Goal: Task Accomplishment & Management: Manage account settings

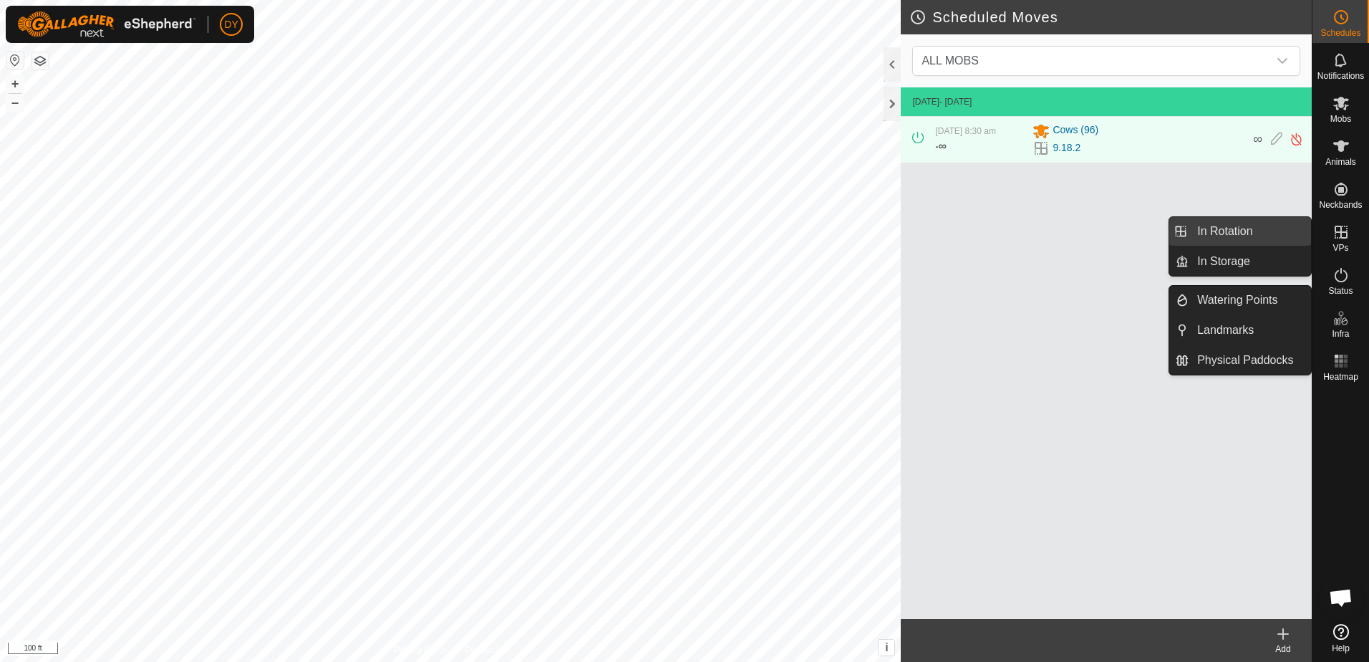
drag, startPoint x: 1308, startPoint y: 235, endPoint x: 1242, endPoint y: 232, distance: 65.9
click at [1242, 232] on link "In Rotation" at bounding box center [1250, 231] width 122 height 29
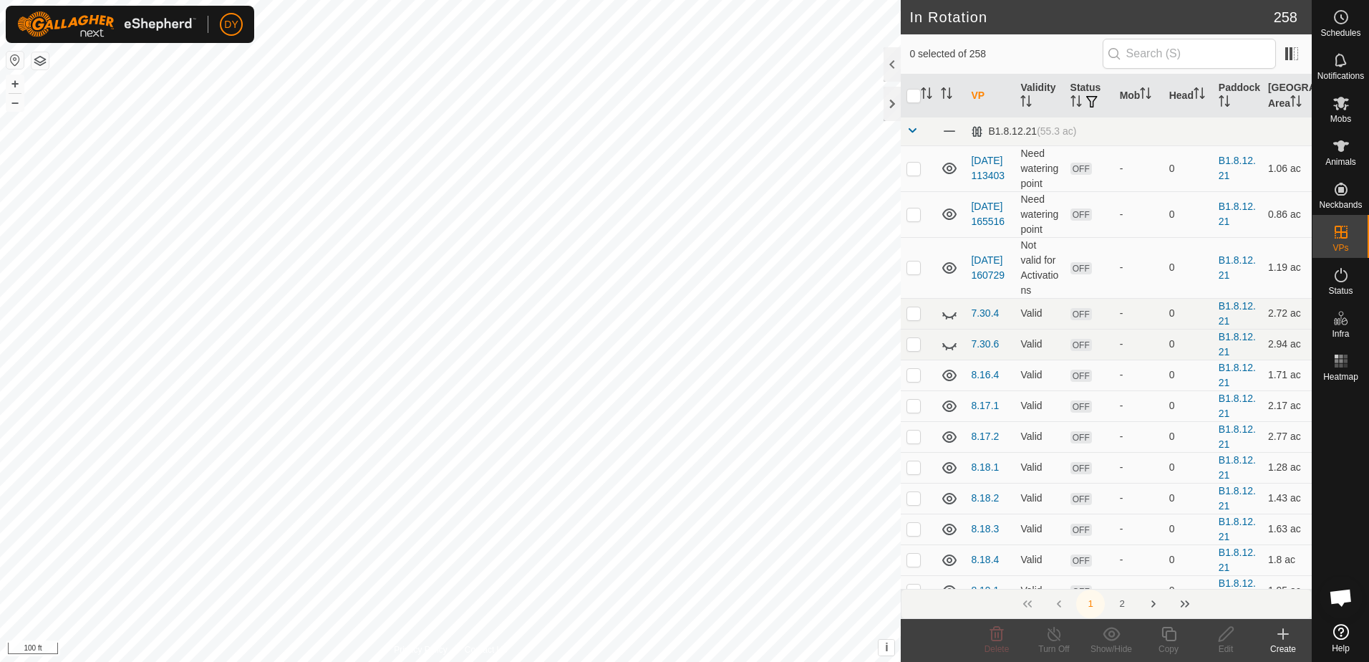
click at [1285, 634] on icon at bounding box center [1283, 634] width 10 height 0
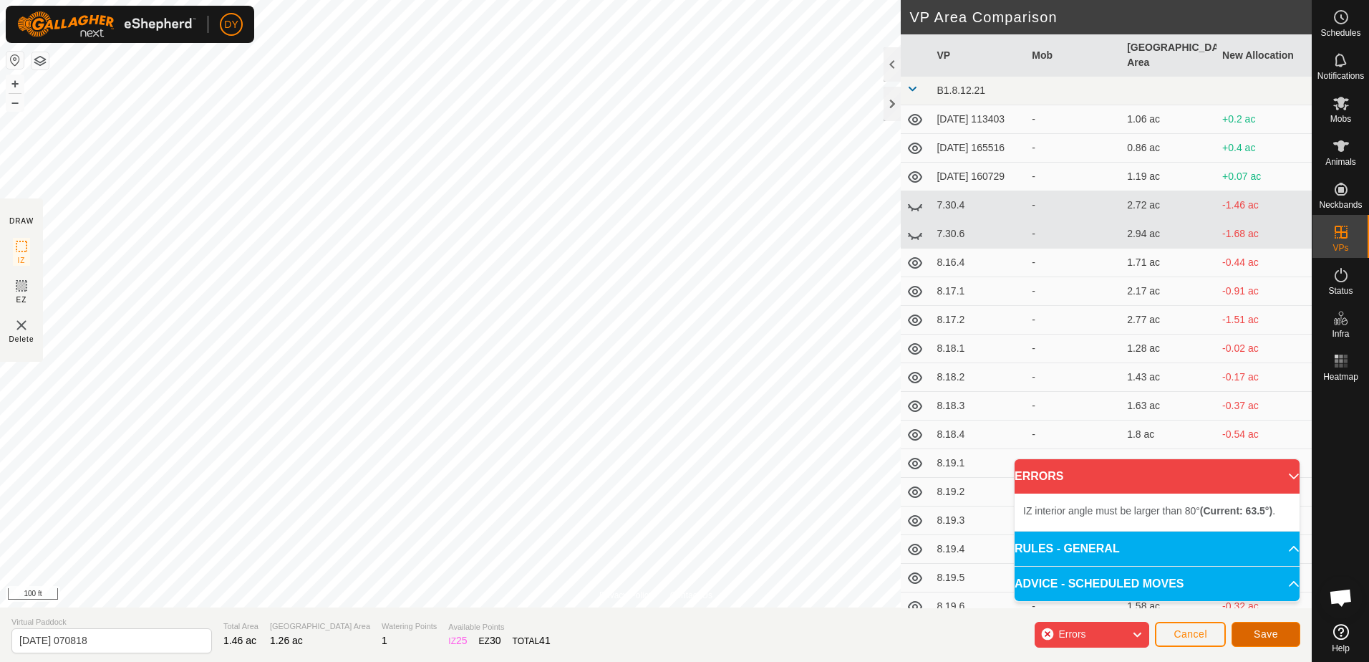
click at [1277, 630] on button "Save" at bounding box center [1266, 633] width 69 height 25
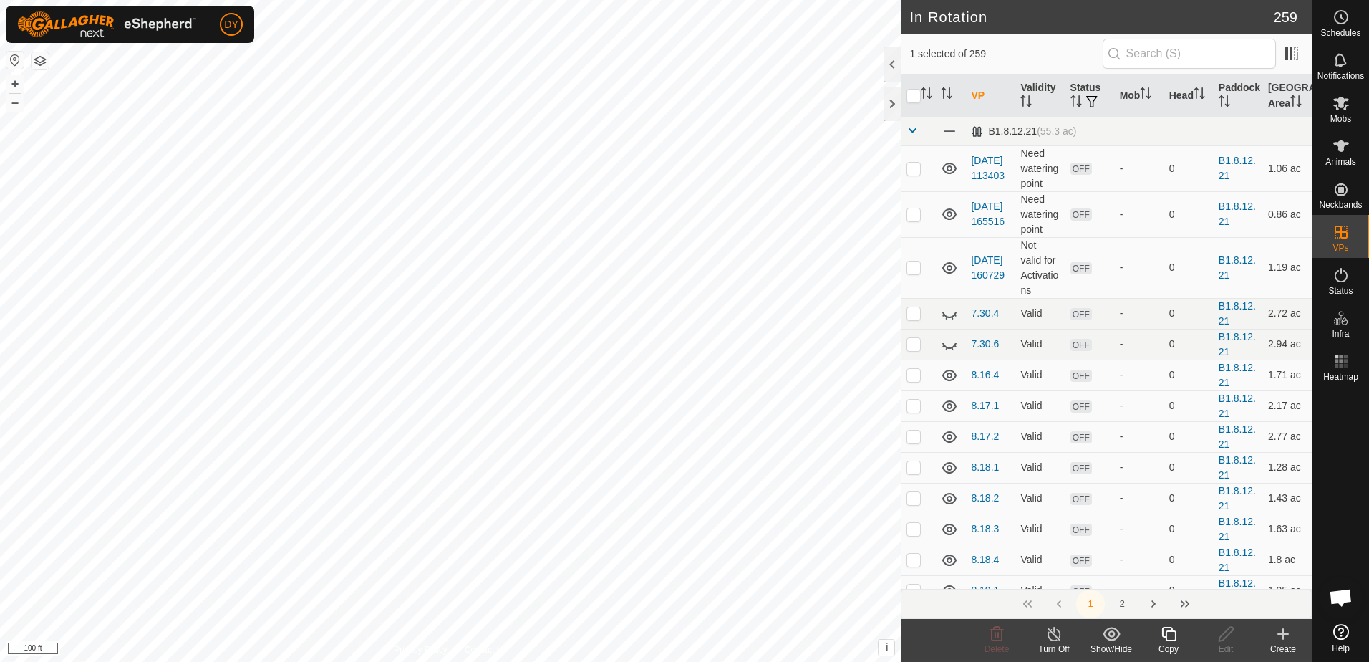
click at [1170, 639] on icon at bounding box center [1169, 633] width 18 height 17
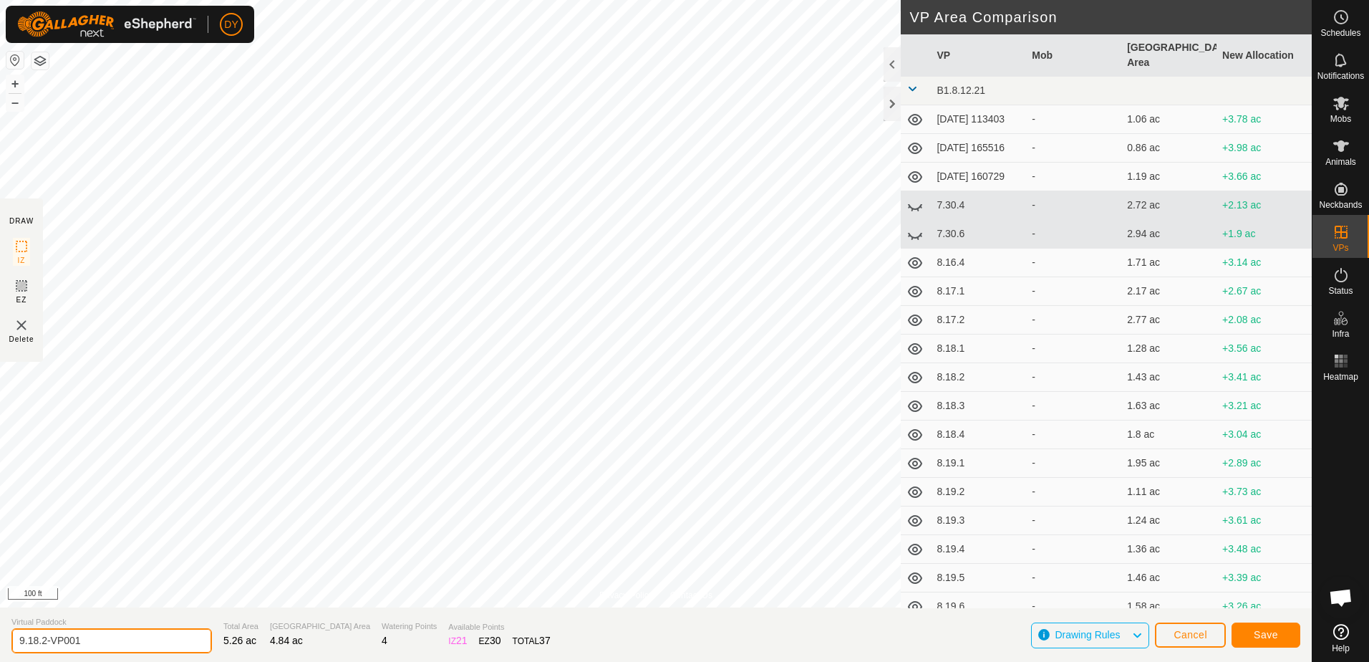
drag, startPoint x: 119, startPoint y: 634, endPoint x: 35, endPoint y: 640, distance: 84.0
click at [35, 640] on input "9.18.2-VP001" at bounding box center [111, 640] width 200 height 25
type input "9.19.1"
click at [1267, 637] on span "Save" at bounding box center [1266, 634] width 24 height 11
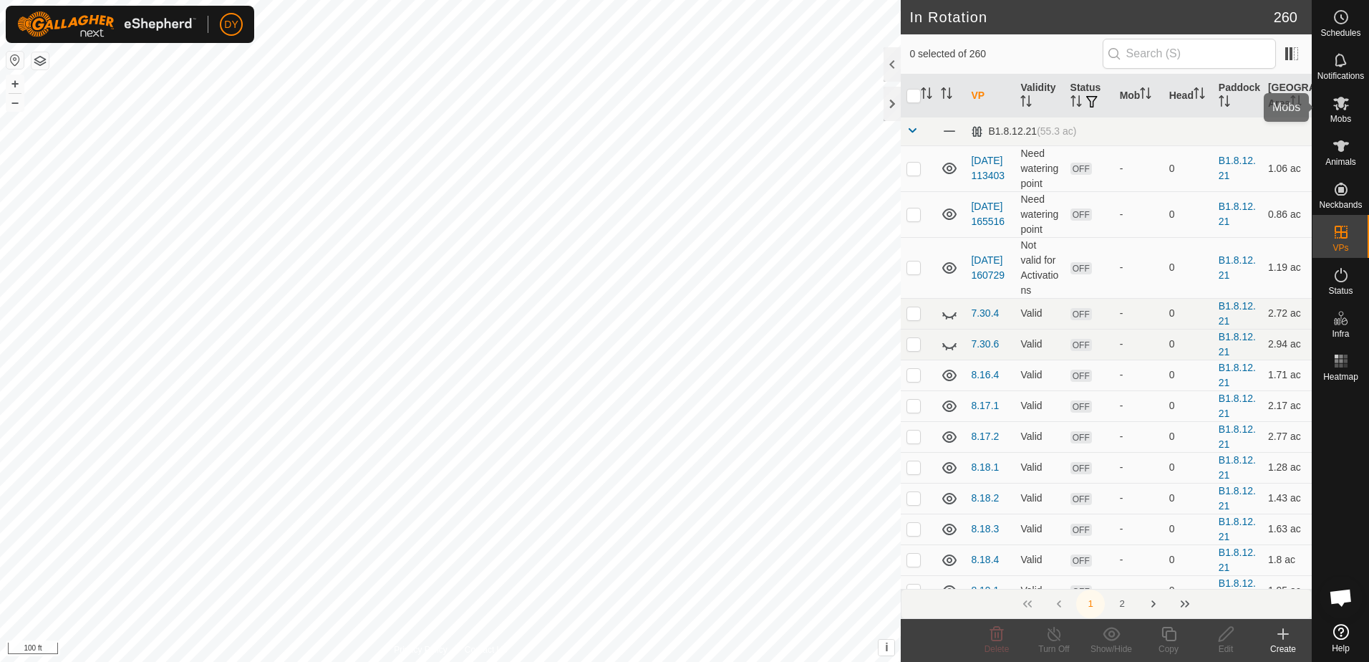
click at [1347, 111] on icon at bounding box center [1340, 103] width 17 height 17
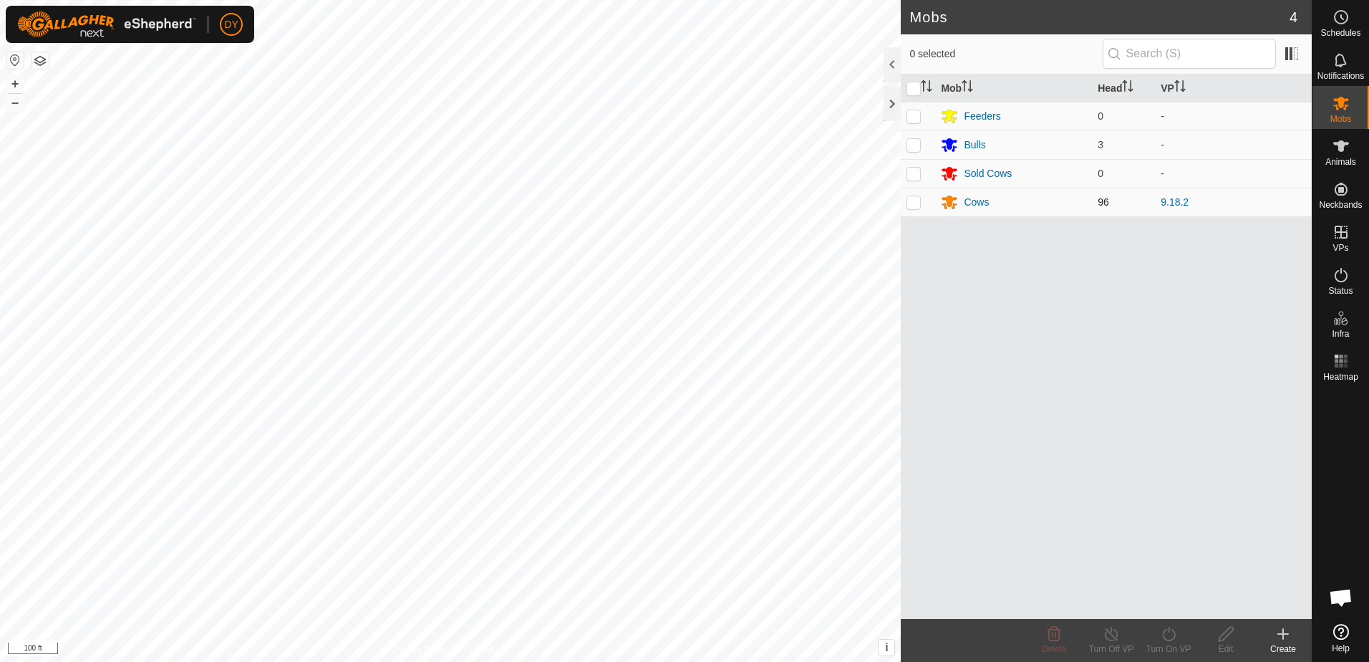
click at [918, 205] on p-checkbox at bounding box center [913, 201] width 14 height 11
checkbox input "true"
click at [1164, 634] on icon at bounding box center [1168, 634] width 13 height 14
click at [1153, 601] on link "Now" at bounding box center [1212, 602] width 142 height 29
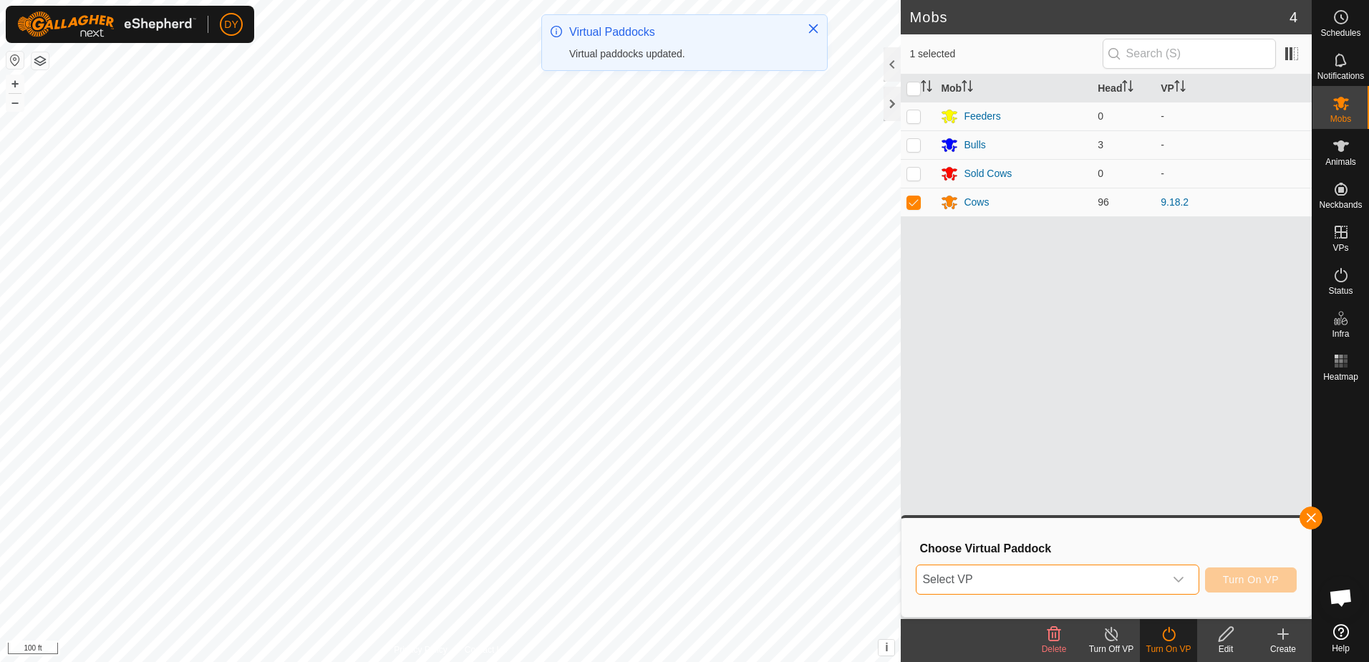
click at [990, 583] on span "Select VP" at bounding box center [1039, 579] width 247 height 29
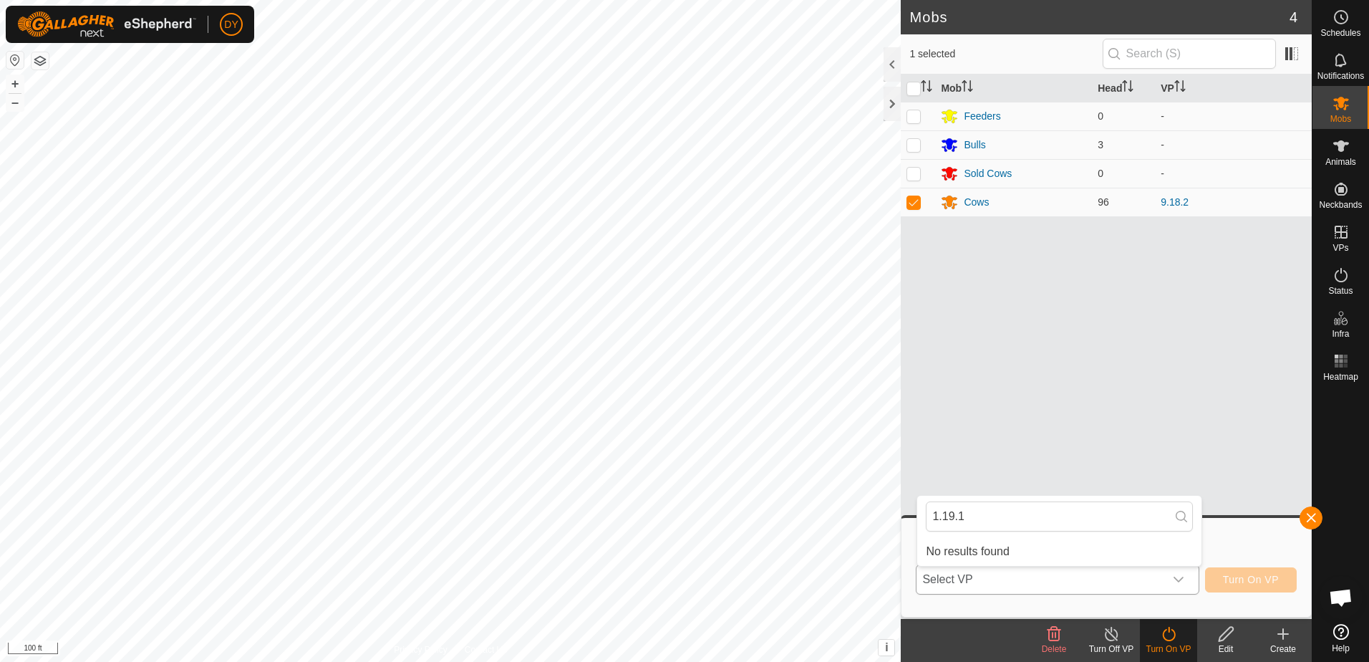
type input "1.19.1"
click at [1136, 577] on span "Select VP" at bounding box center [1039, 579] width 247 height 29
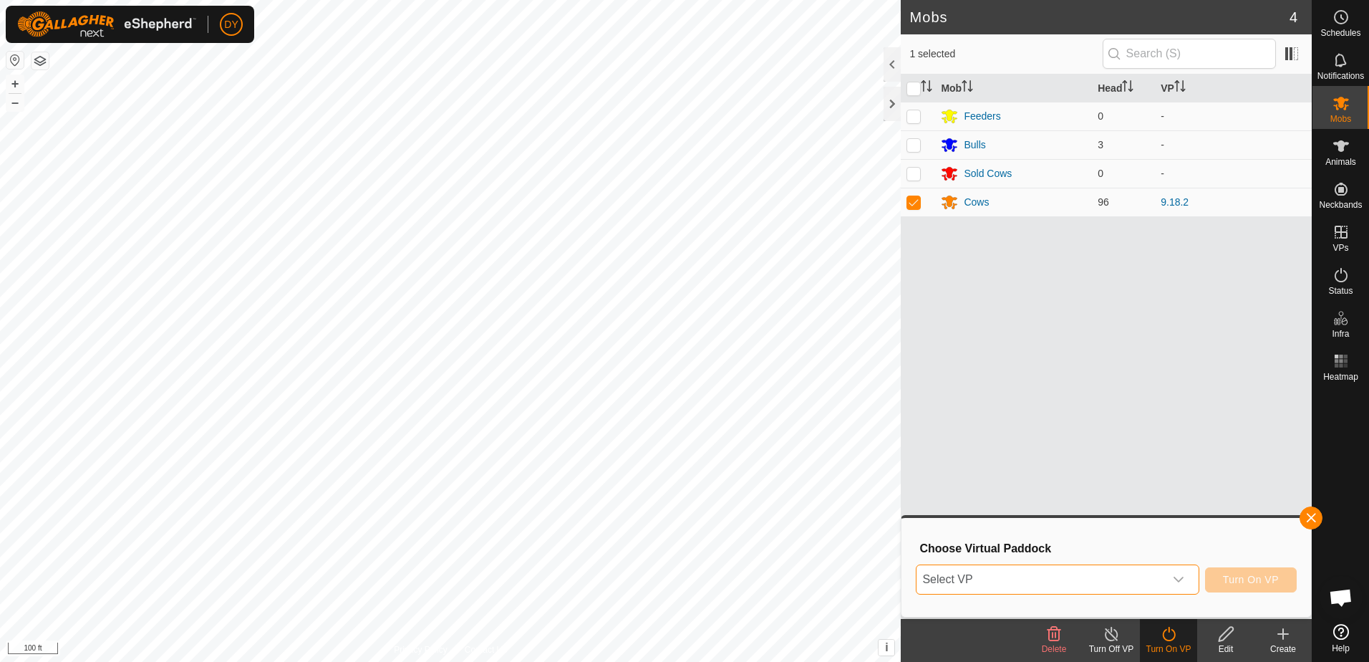
click at [1122, 579] on span "Select VP" at bounding box center [1039, 579] width 247 height 29
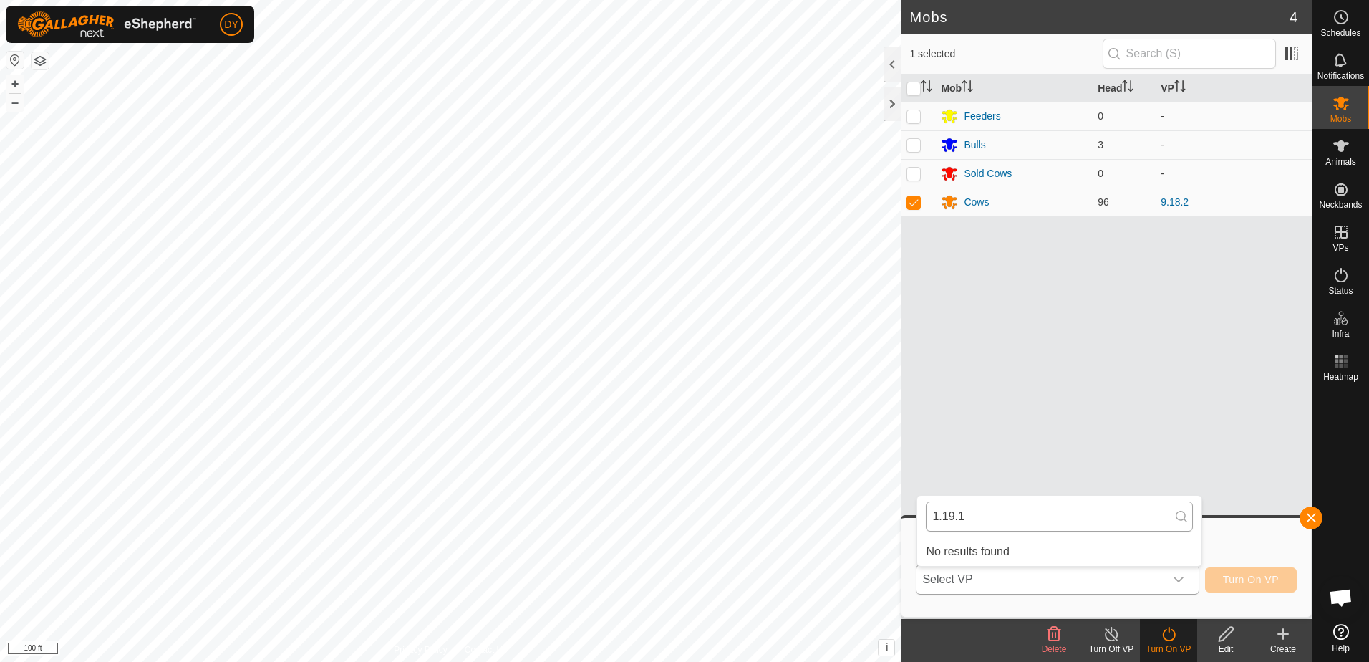
click at [1015, 509] on input "1.19.1" at bounding box center [1059, 516] width 267 height 30
click at [1262, 473] on div "Mob Head VP Feeders 0 - Bulls 3 - Sold Cows 0 - Cows 96 9.18.2" at bounding box center [1106, 346] width 411 height 544
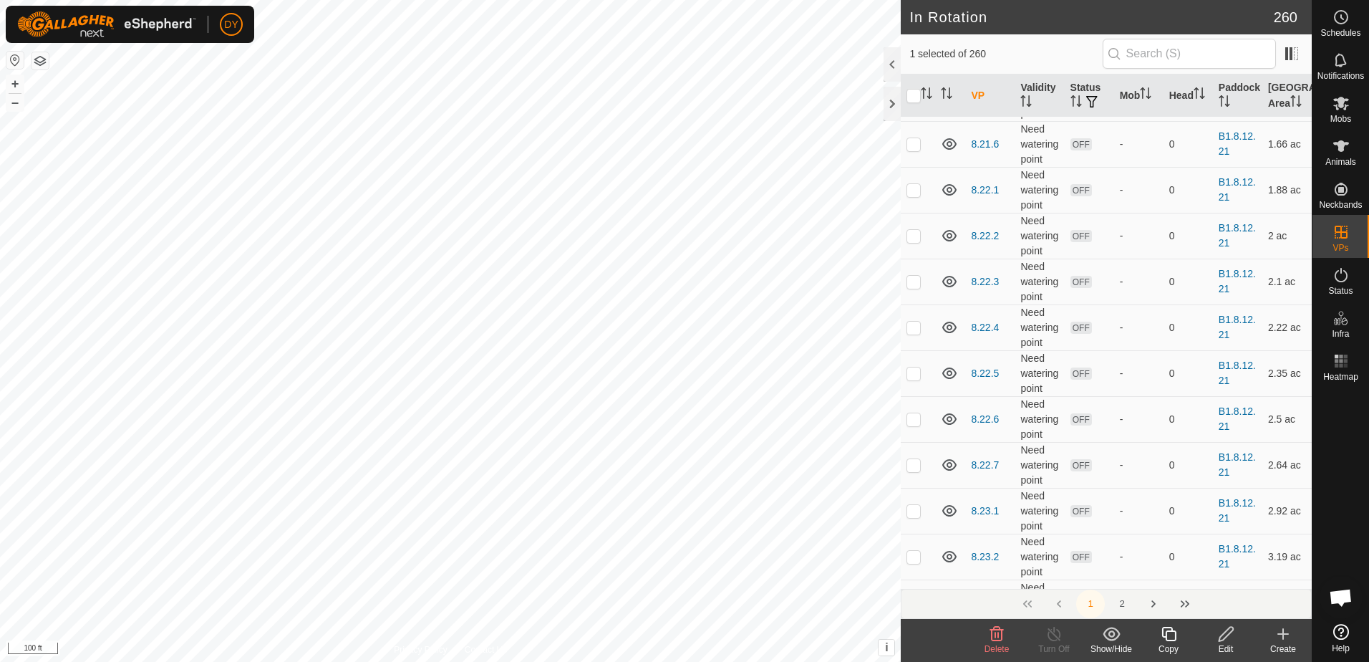
scroll to position [1074, 0]
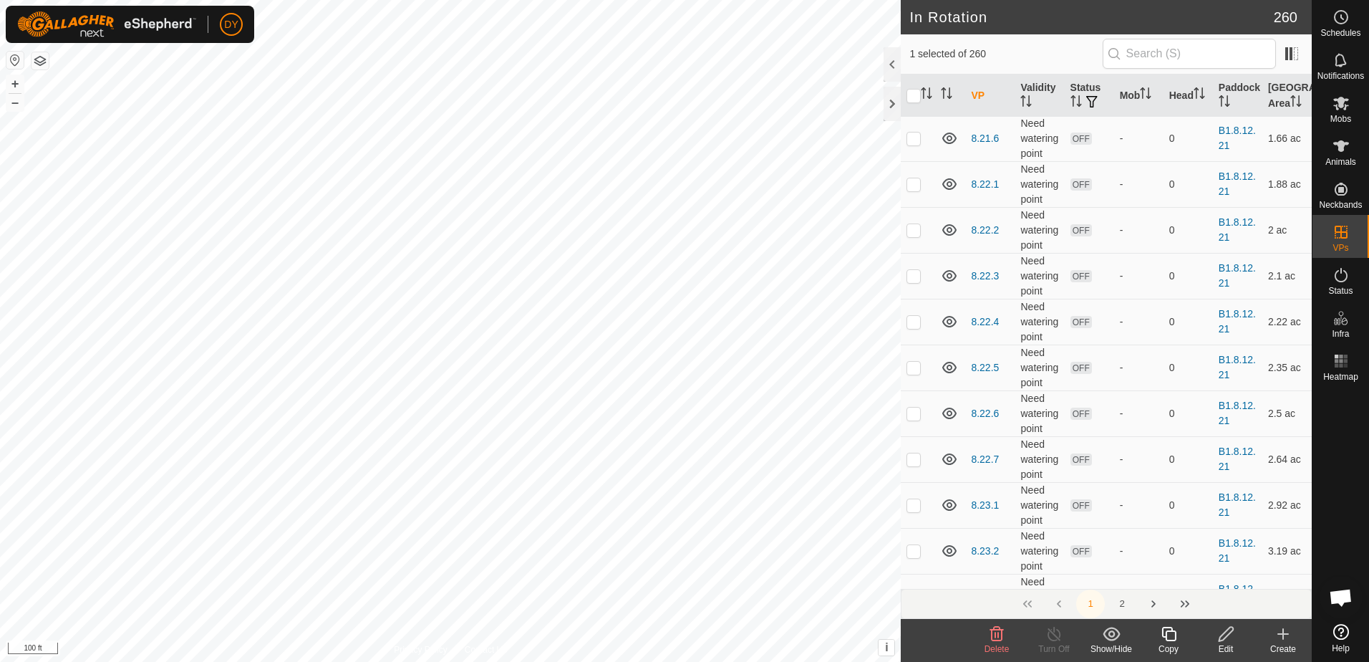
click at [1124, 601] on button "2" at bounding box center [1122, 603] width 29 height 29
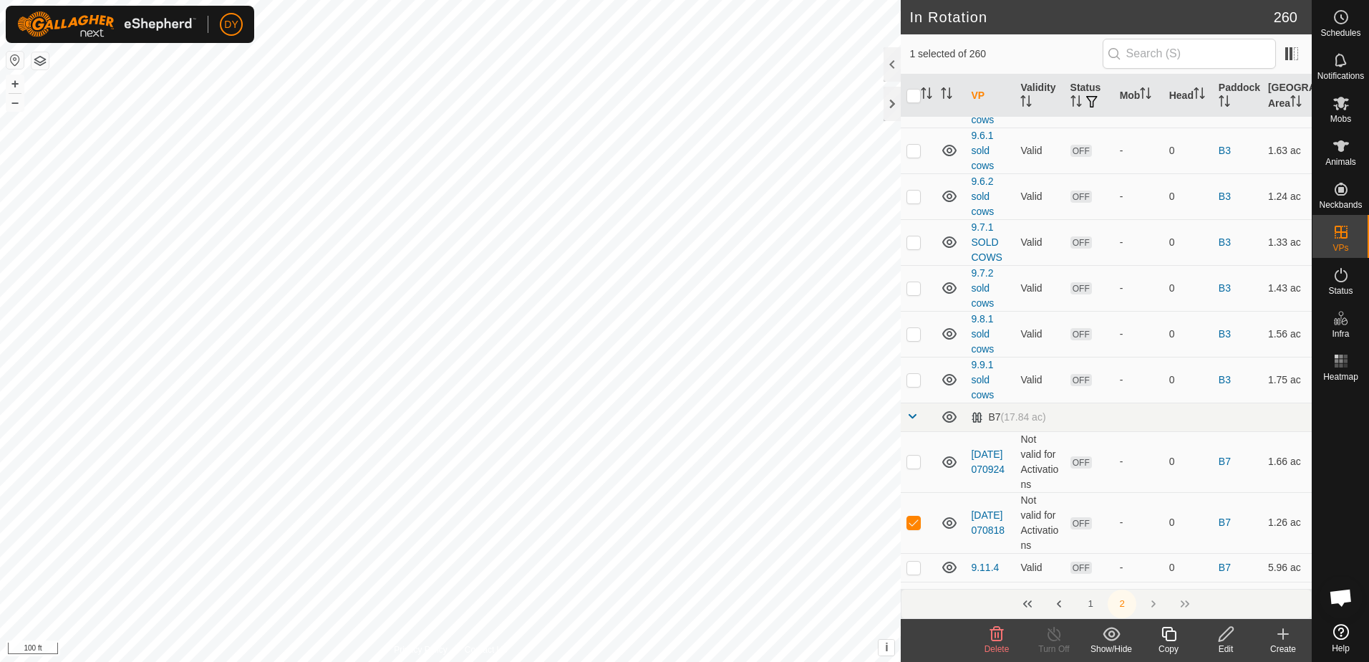
scroll to position [644, 0]
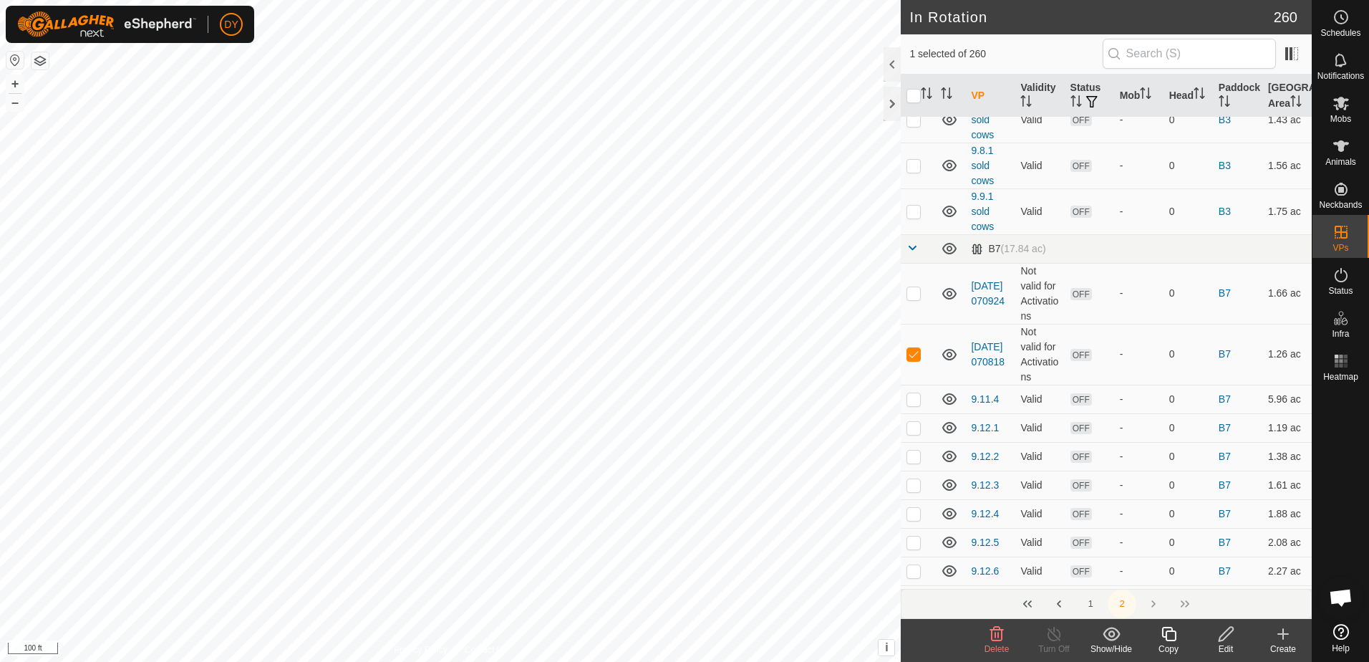
click at [1222, 632] on icon at bounding box center [1226, 633] width 18 height 17
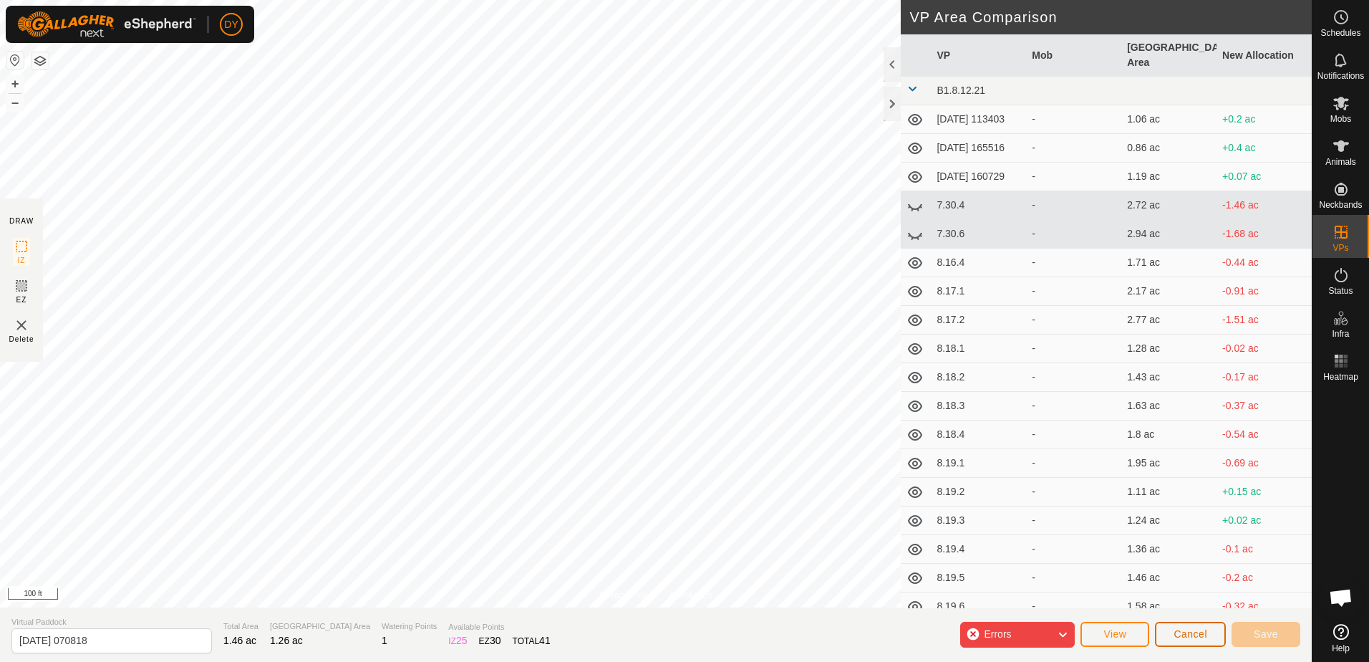
click at [1176, 636] on span "Cancel" at bounding box center [1191, 633] width 34 height 11
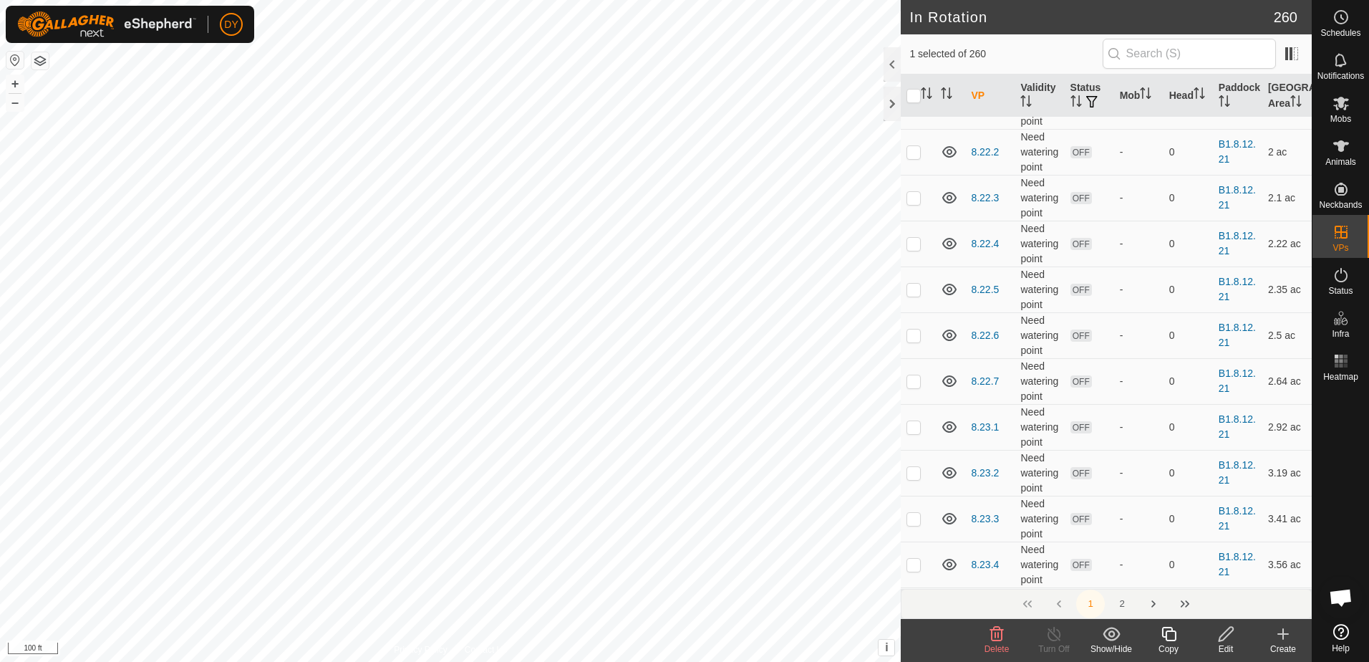
scroll to position [1289, 0]
click at [1226, 637] on icon at bounding box center [1226, 634] width 14 height 14
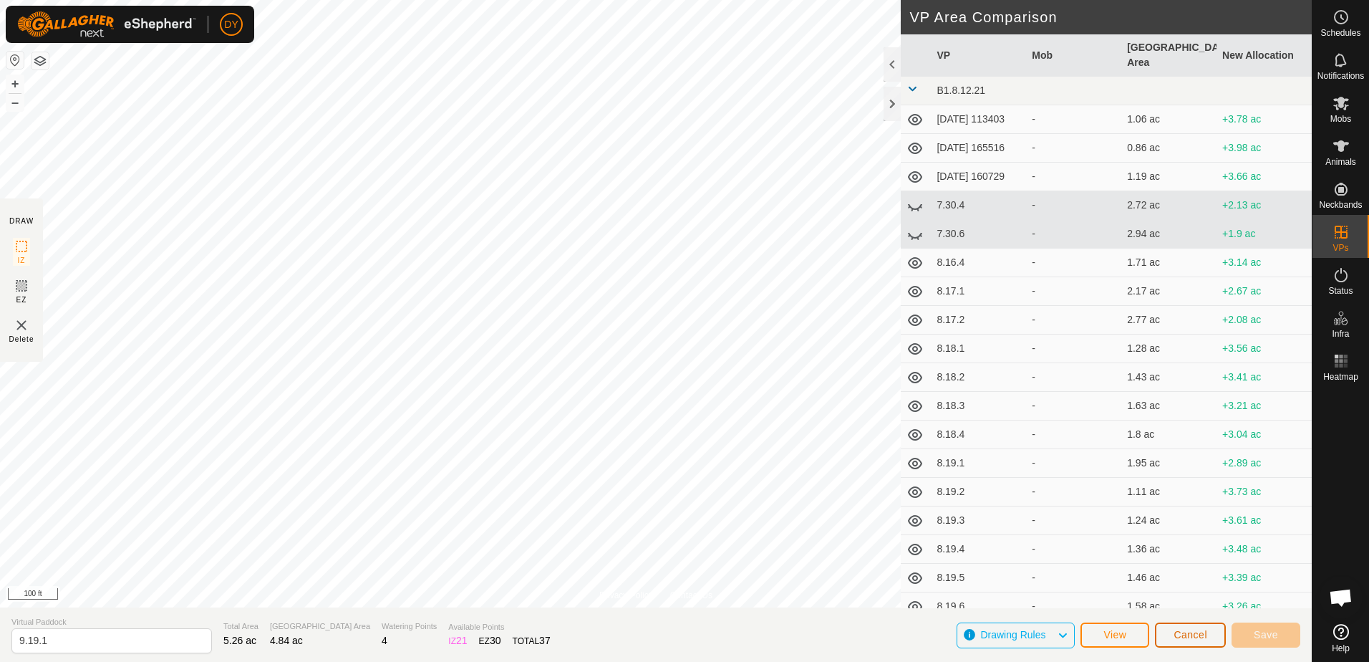
click at [1192, 637] on span "Cancel" at bounding box center [1191, 634] width 34 height 11
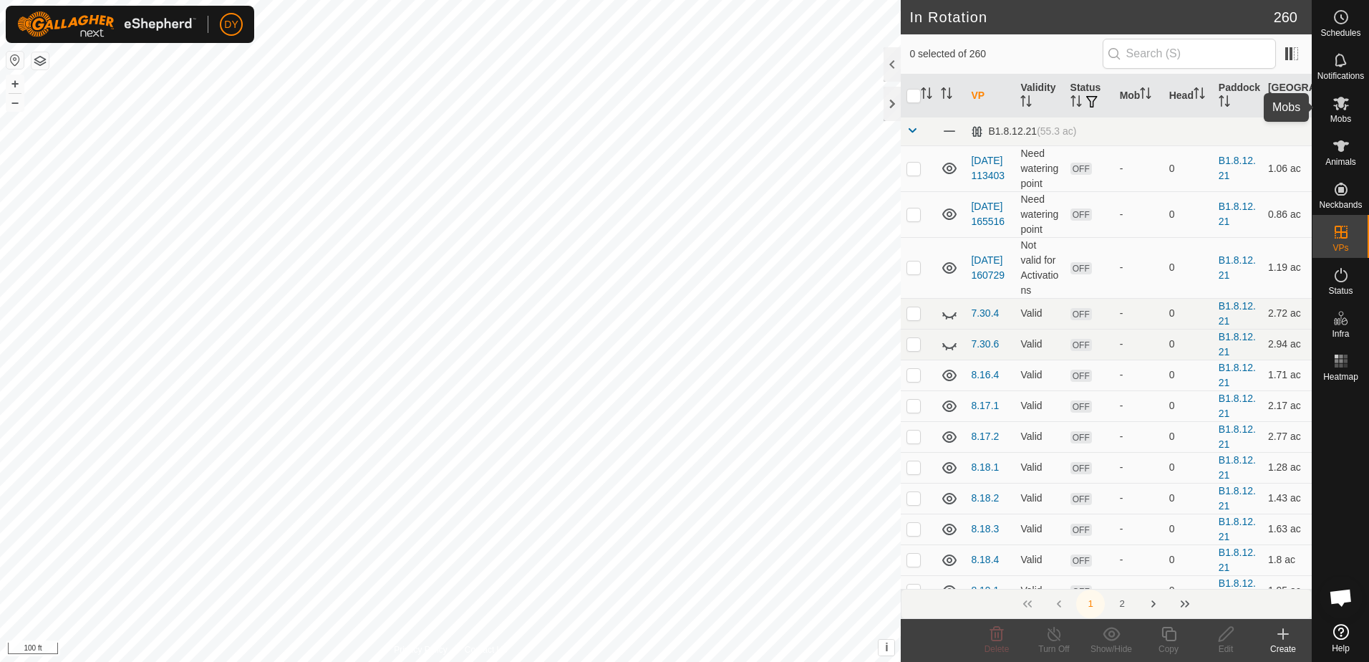
click at [1337, 111] on icon at bounding box center [1340, 103] width 17 height 17
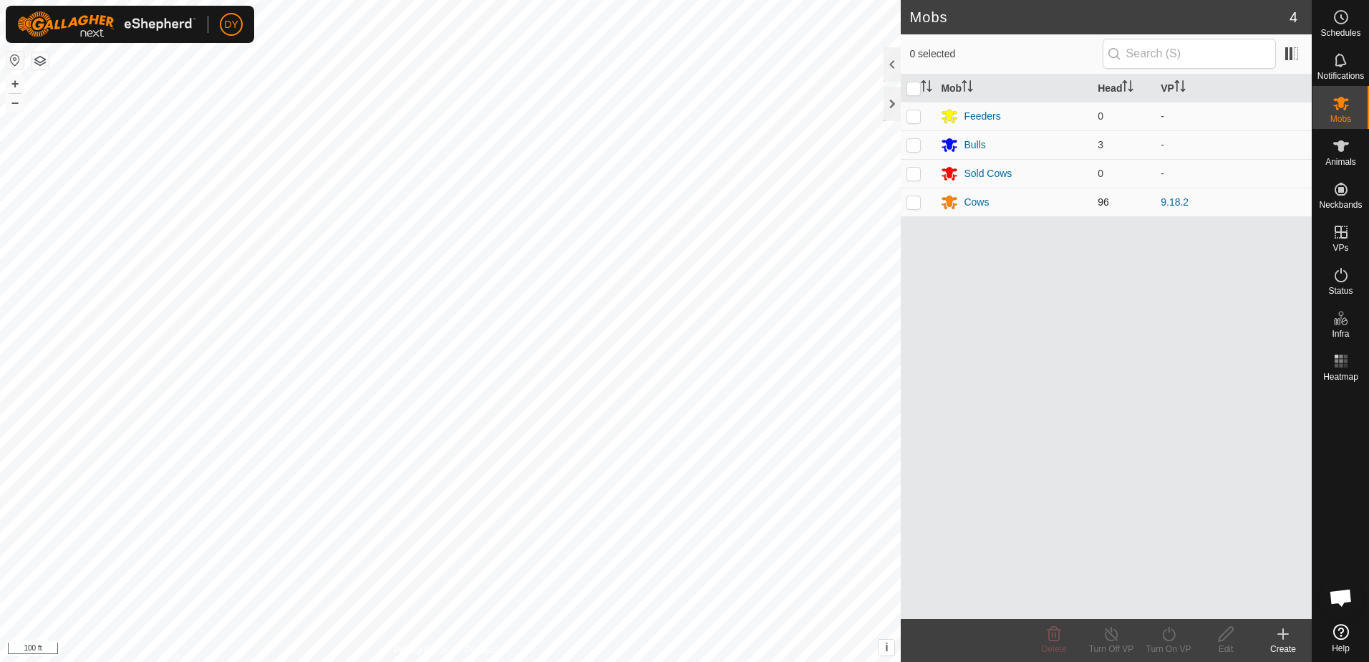
click at [911, 205] on p-checkbox at bounding box center [913, 201] width 14 height 11
checkbox input "true"
click at [1171, 637] on icon at bounding box center [1169, 633] width 18 height 17
click at [1169, 603] on link "Now" at bounding box center [1212, 602] width 142 height 29
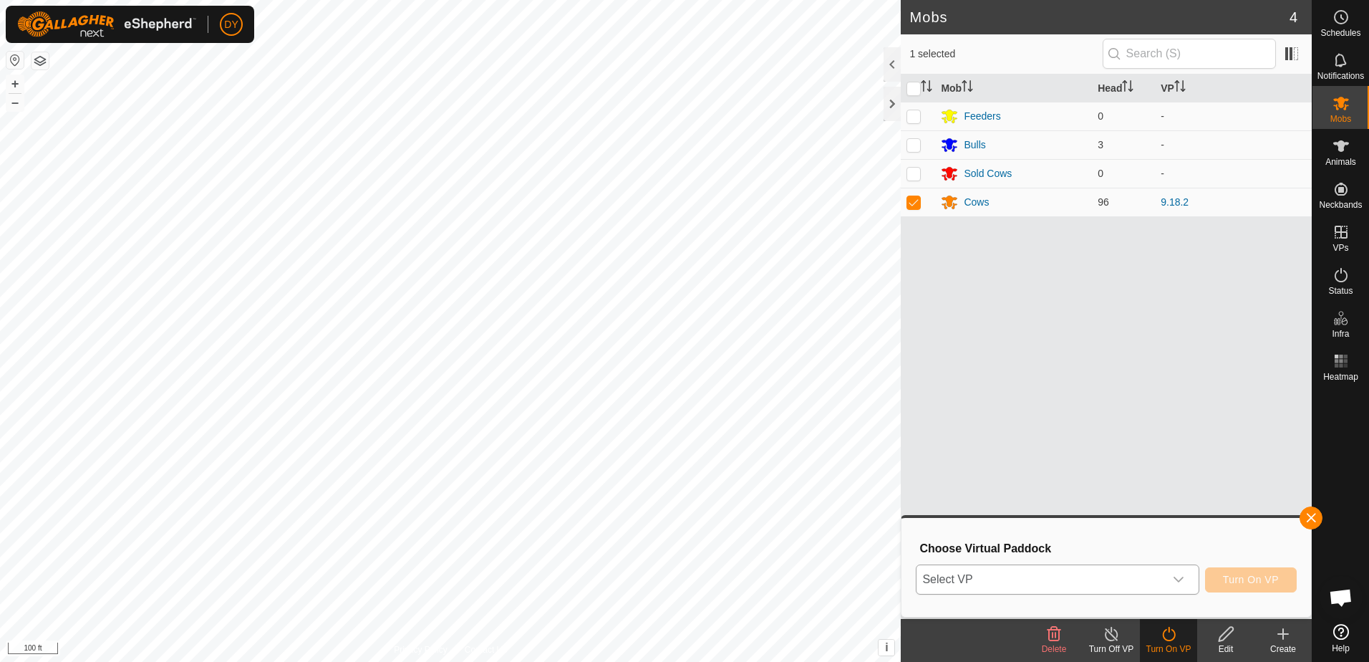
click at [1100, 579] on span "Select VP" at bounding box center [1039, 579] width 247 height 29
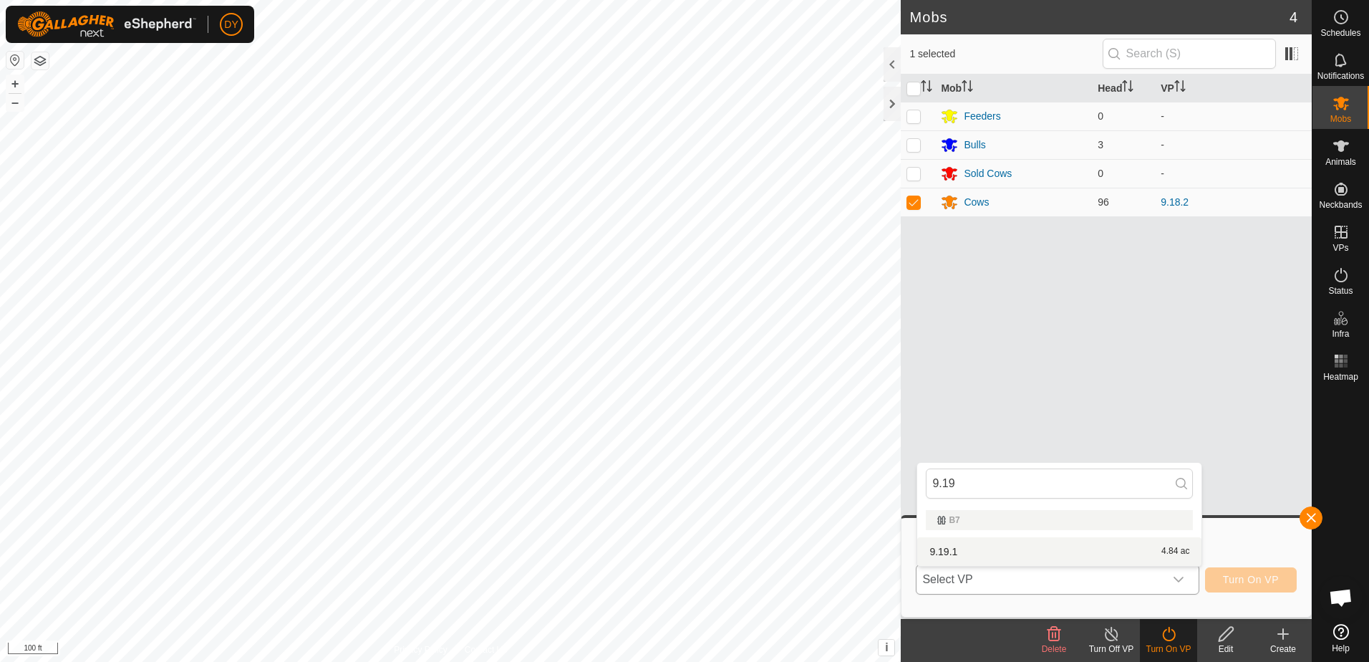
type input "9.19"
click at [980, 548] on li "9.19.1 4.84 ac" at bounding box center [1059, 551] width 284 height 29
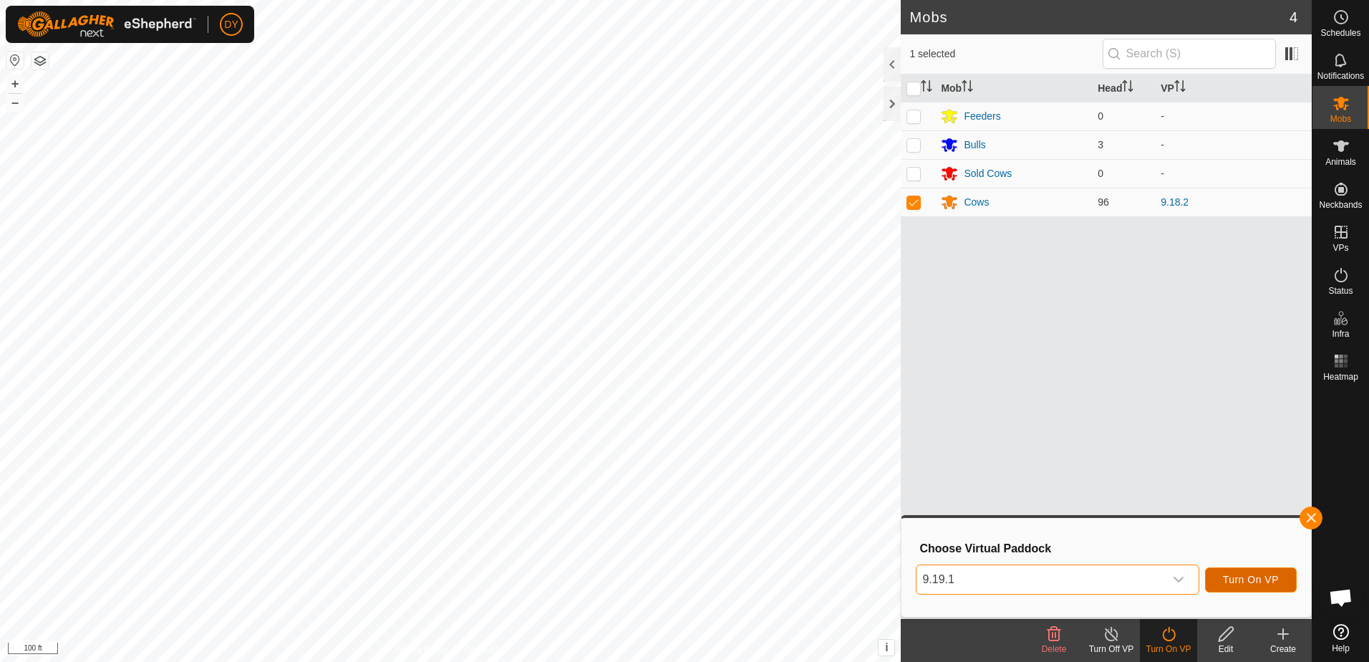
click at [1242, 576] on span "Turn On VP" at bounding box center [1251, 579] width 56 height 11
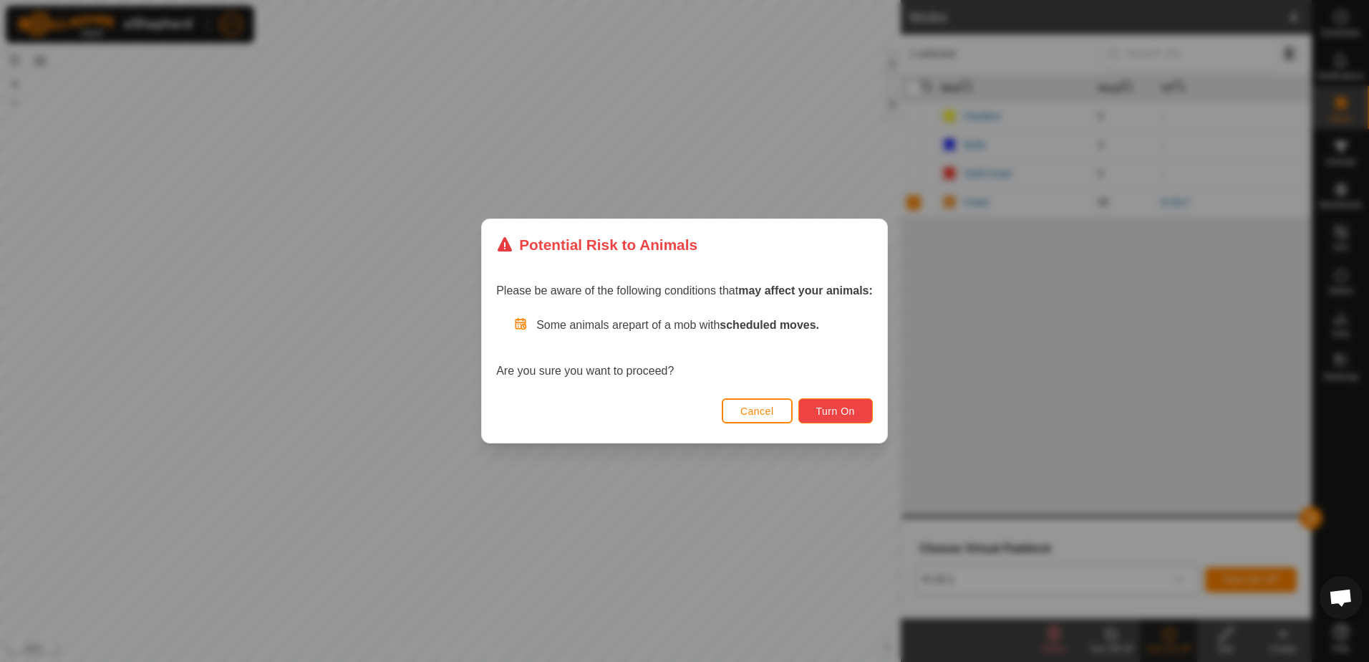
click at [848, 408] on span "Turn On" at bounding box center [835, 410] width 39 height 11
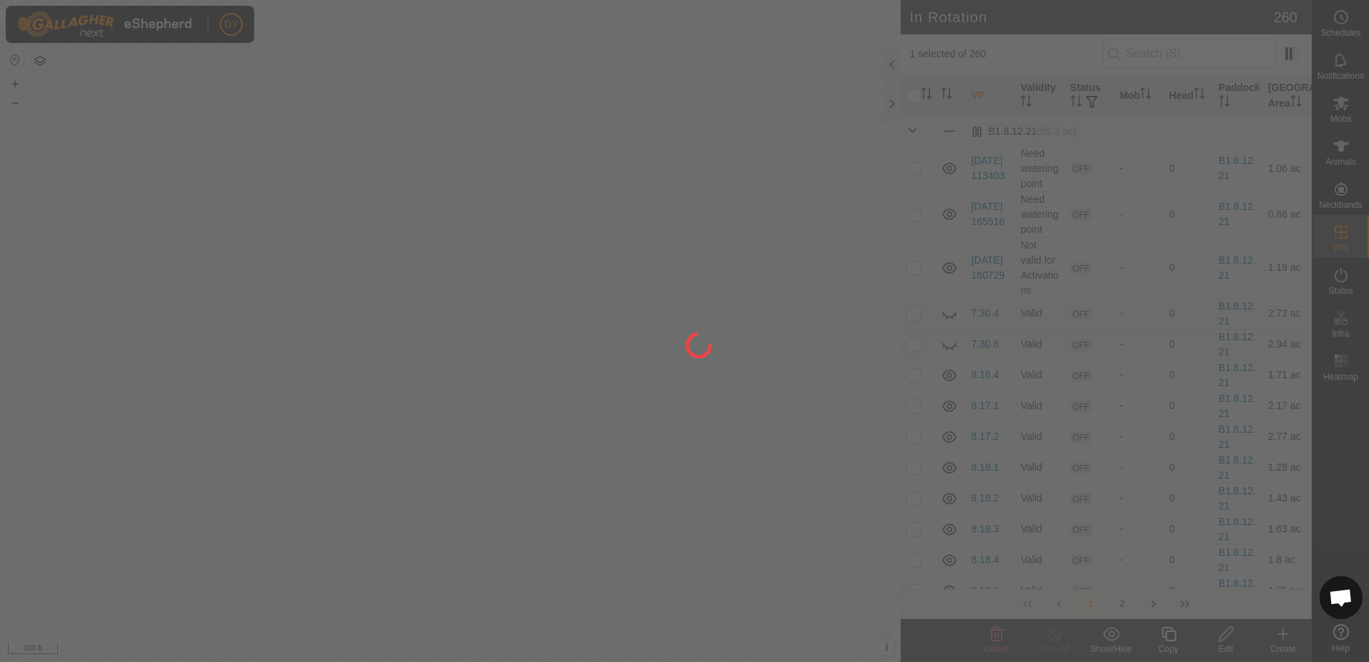
click at [277, 338] on div at bounding box center [684, 331] width 1369 height 662
click at [289, 322] on div at bounding box center [684, 331] width 1369 height 662
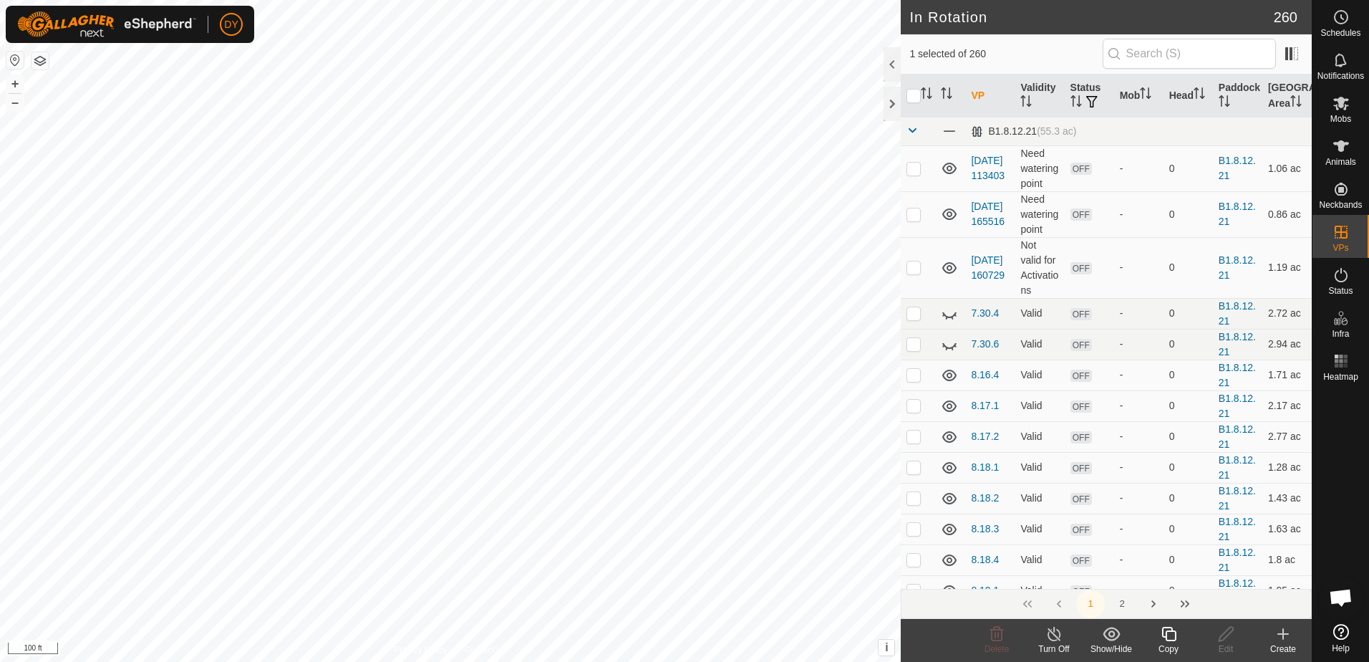
click at [1172, 637] on icon at bounding box center [1169, 633] width 18 height 17
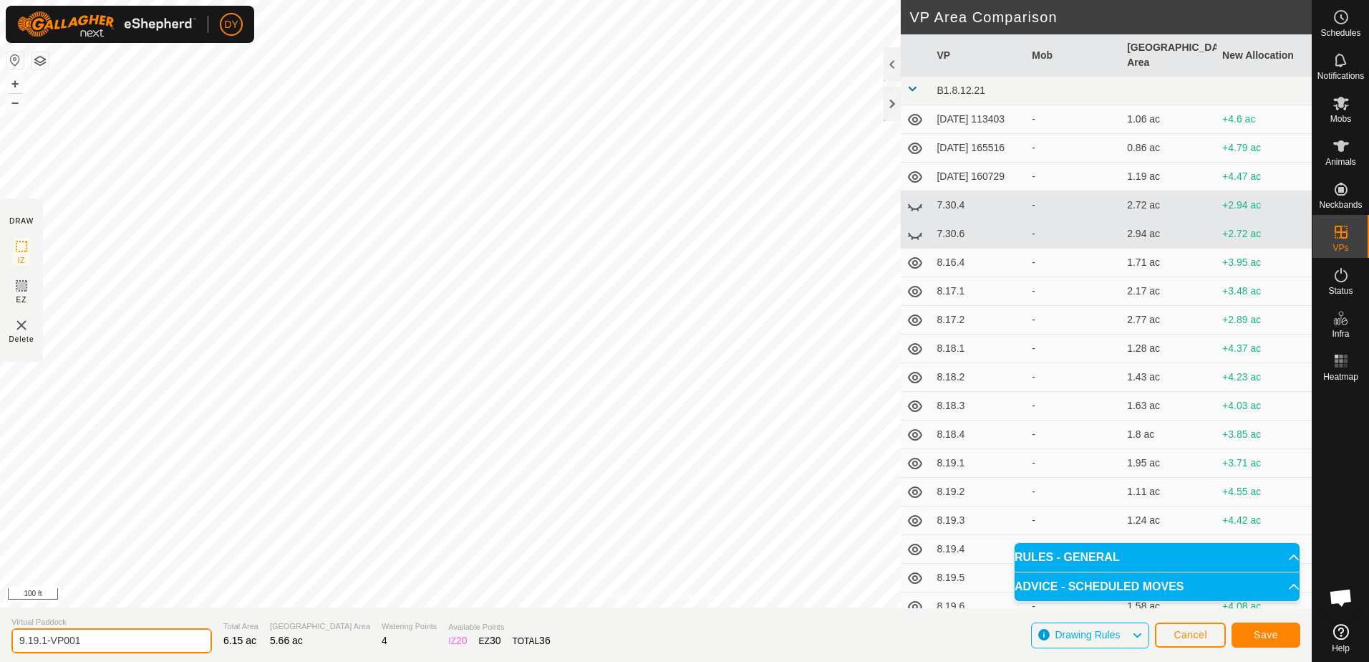
drag, startPoint x: 113, startPoint y: 645, endPoint x: 44, endPoint y: 637, distance: 70.0
click at [44, 637] on input "9.19.1-VP001" at bounding box center [111, 640] width 200 height 25
type input "9.19.2"
click at [1267, 636] on span "Save" at bounding box center [1266, 634] width 24 height 11
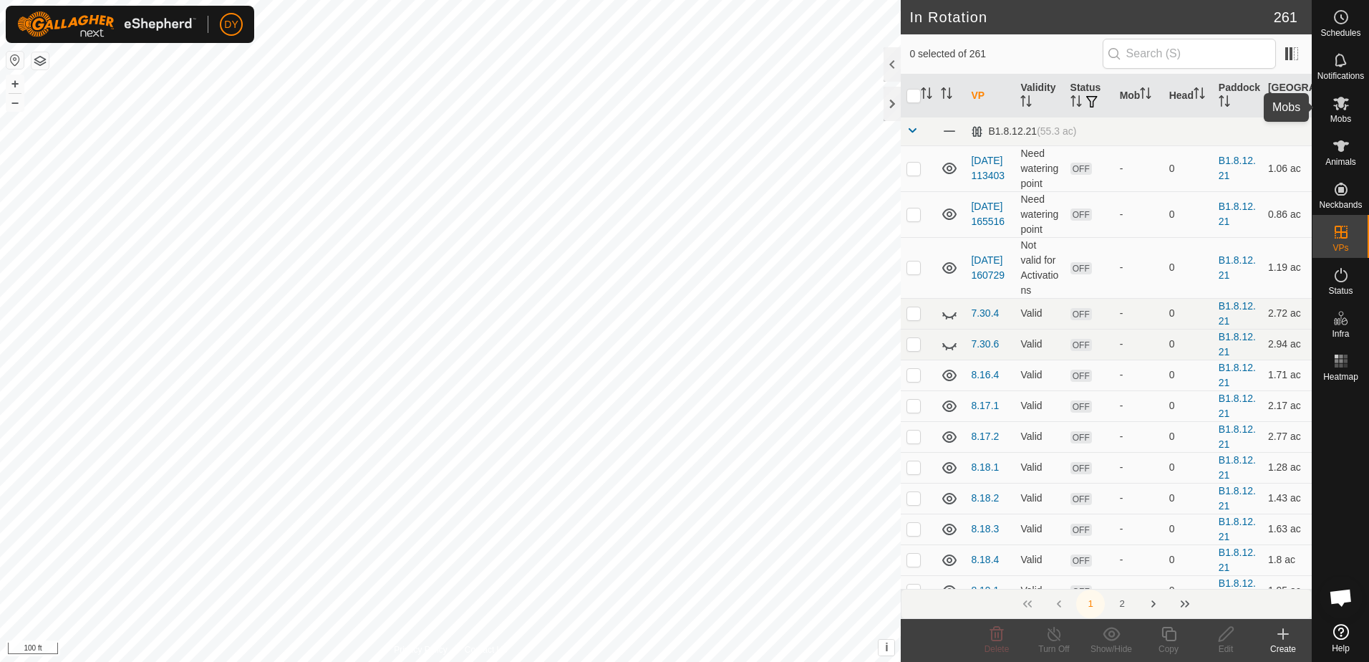
click at [1340, 106] on icon at bounding box center [1341, 104] width 16 height 14
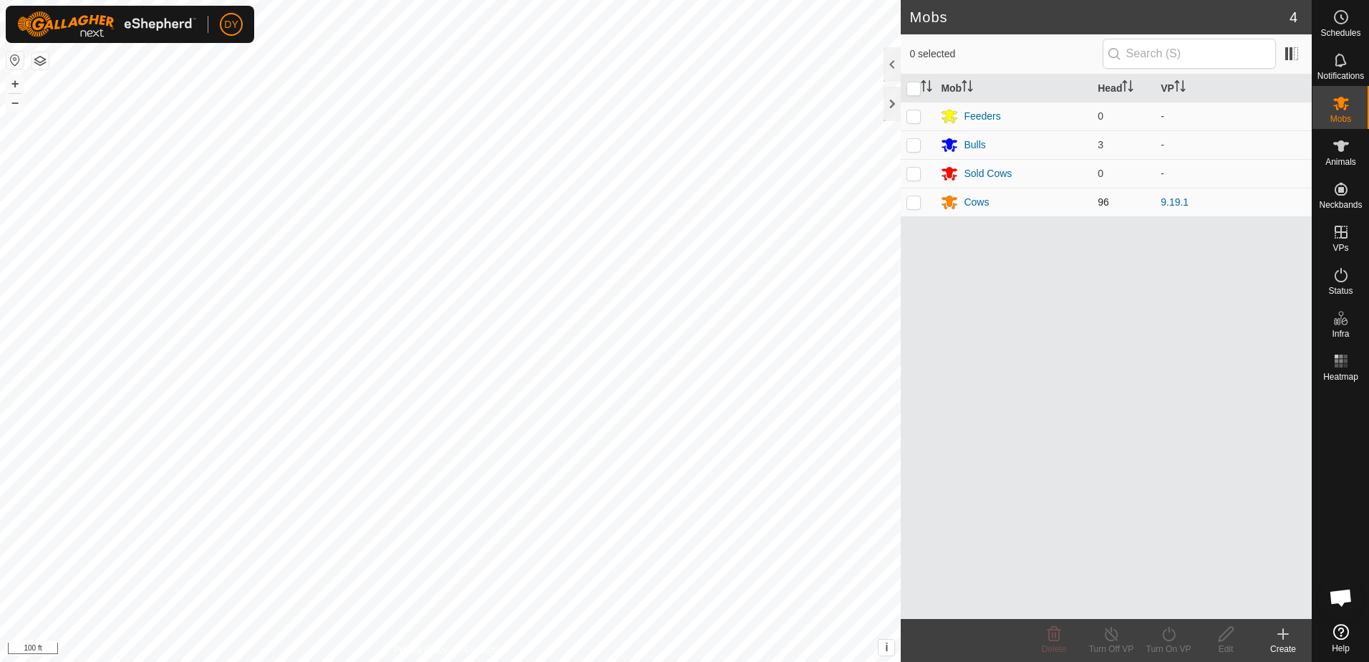
click at [917, 204] on p-checkbox at bounding box center [913, 201] width 14 height 11
click at [913, 199] on p-checkbox at bounding box center [913, 201] width 14 height 11
checkbox input "false"
click at [1337, 18] on icon at bounding box center [1340, 17] width 17 height 17
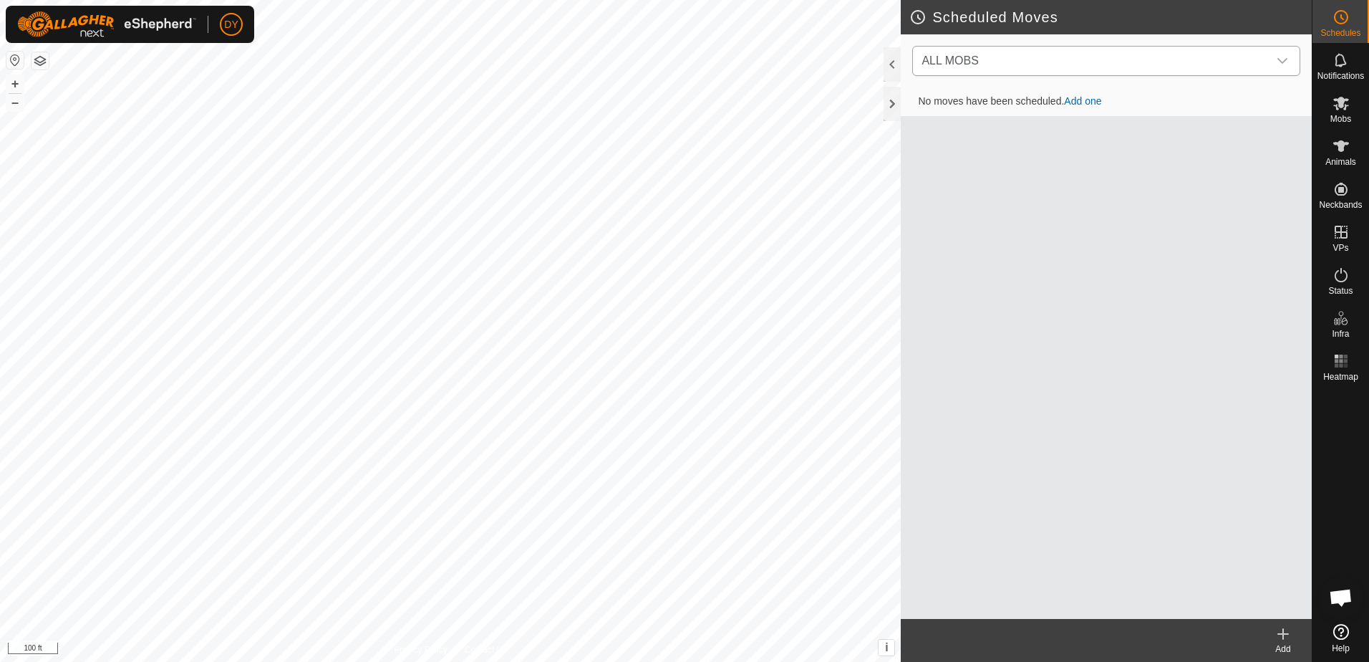
click at [1268, 60] on div "dropdown trigger" at bounding box center [1282, 61] width 29 height 29
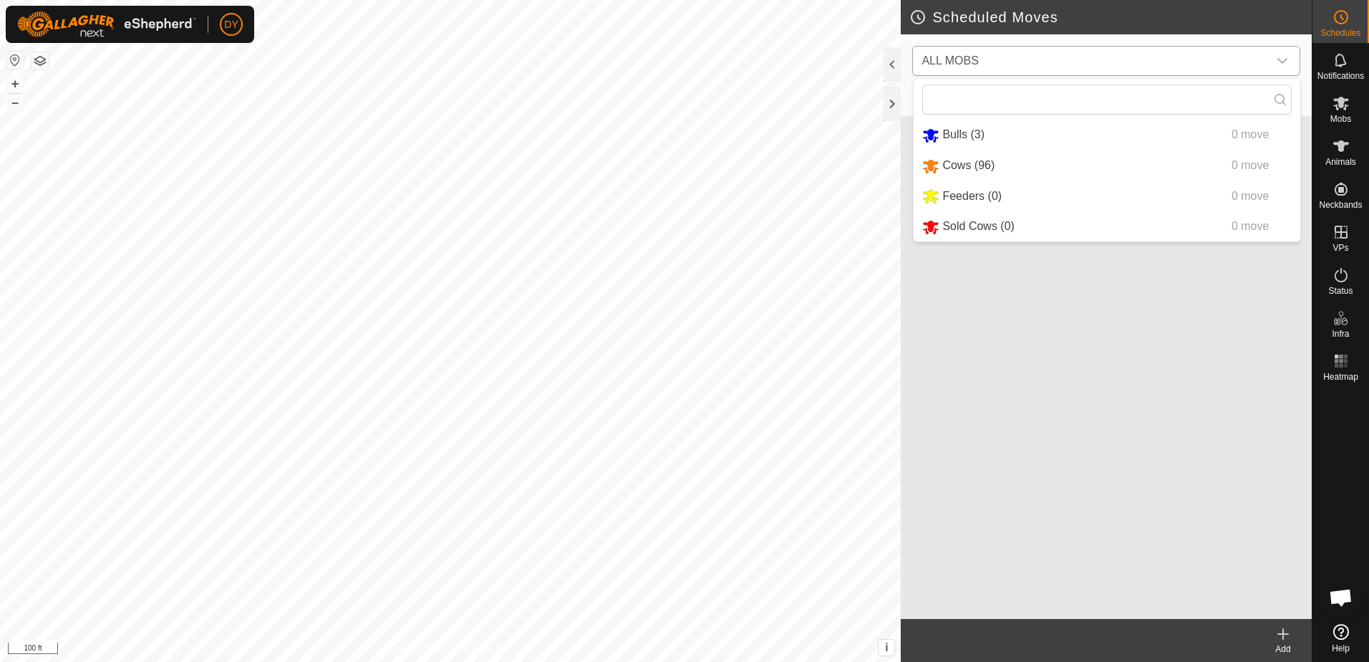
click at [1006, 163] on li "Cows (96) 0 move" at bounding box center [1107, 165] width 387 height 29
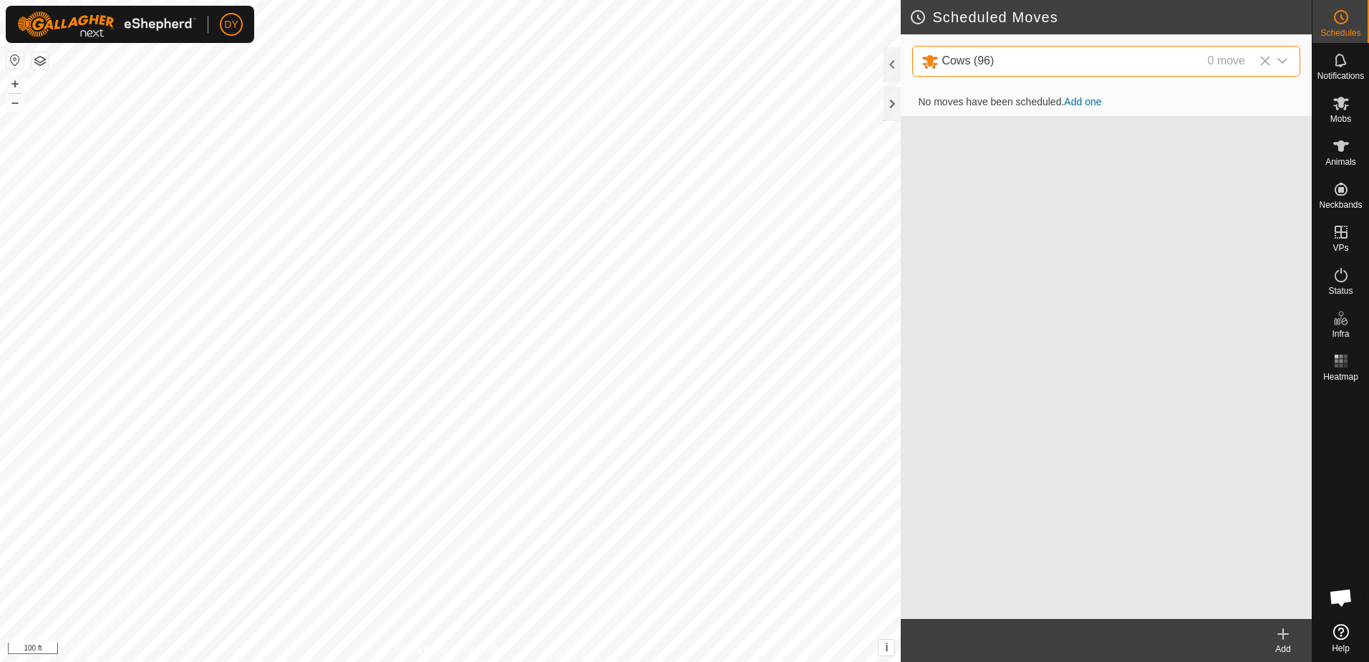
click at [1285, 635] on icon at bounding box center [1282, 633] width 17 height 17
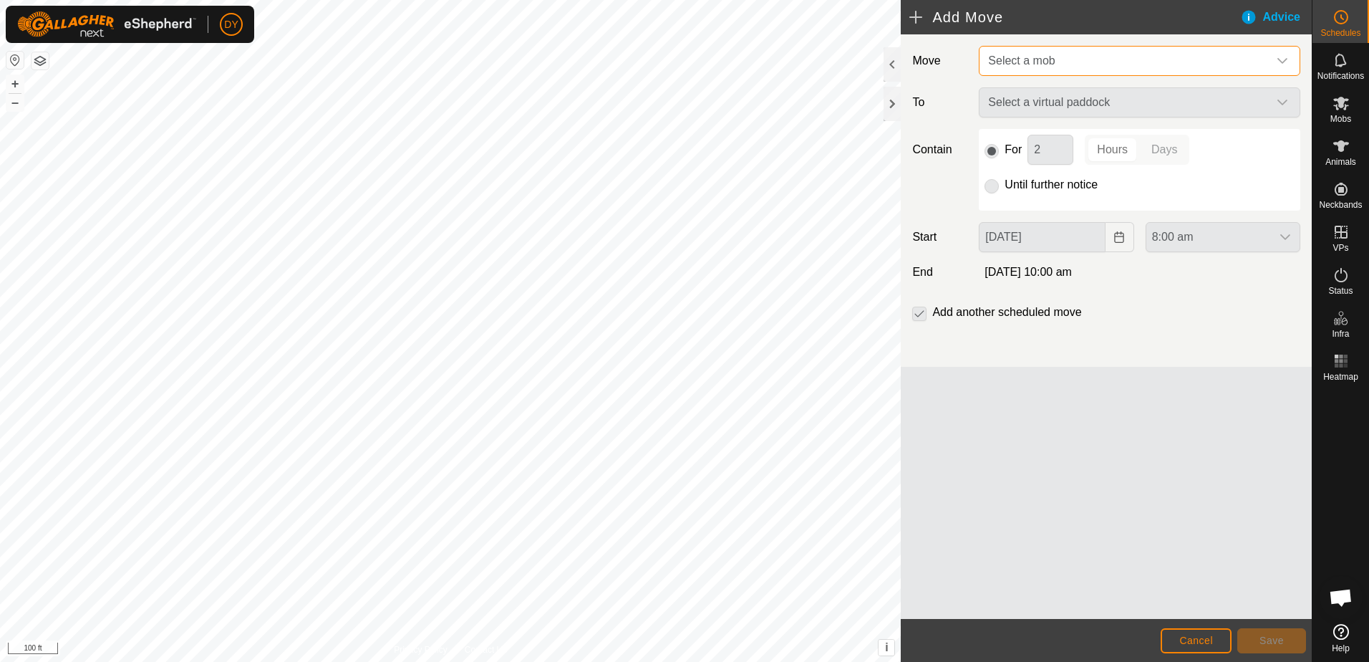
click at [1014, 57] on span "Select a mob" at bounding box center [1021, 60] width 67 height 12
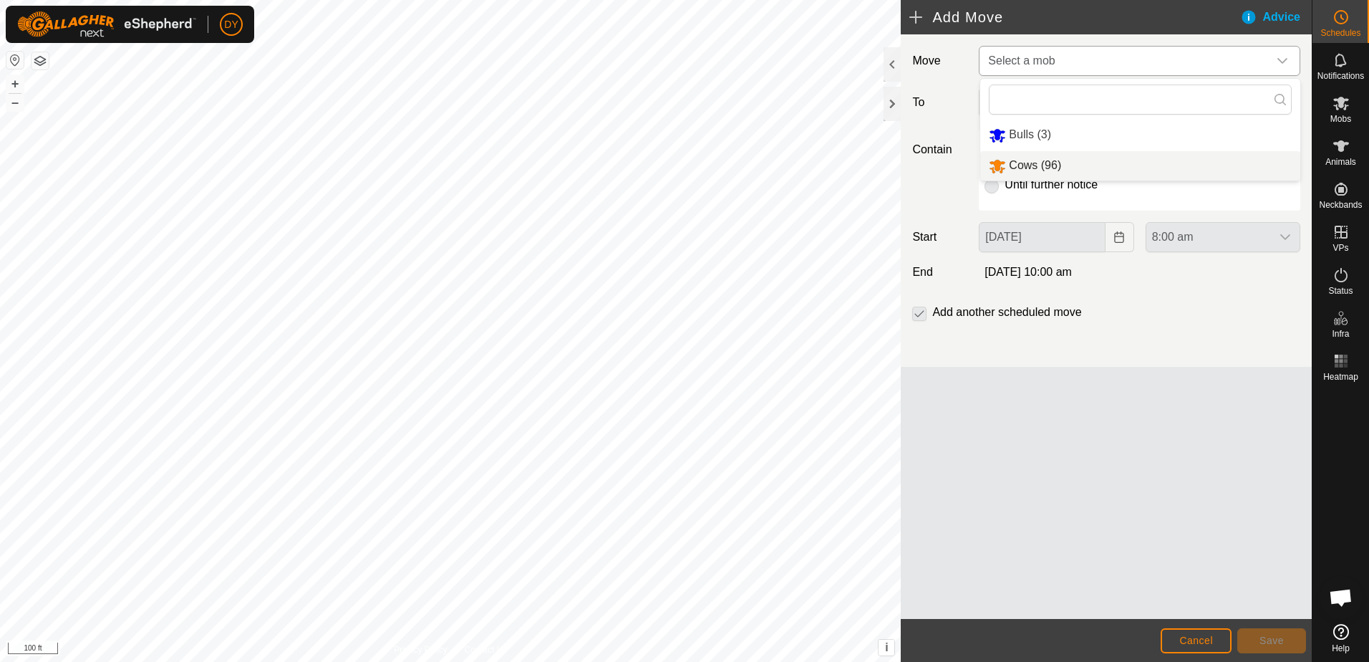
click at [1025, 163] on li "Cows (96)" at bounding box center [1140, 165] width 320 height 29
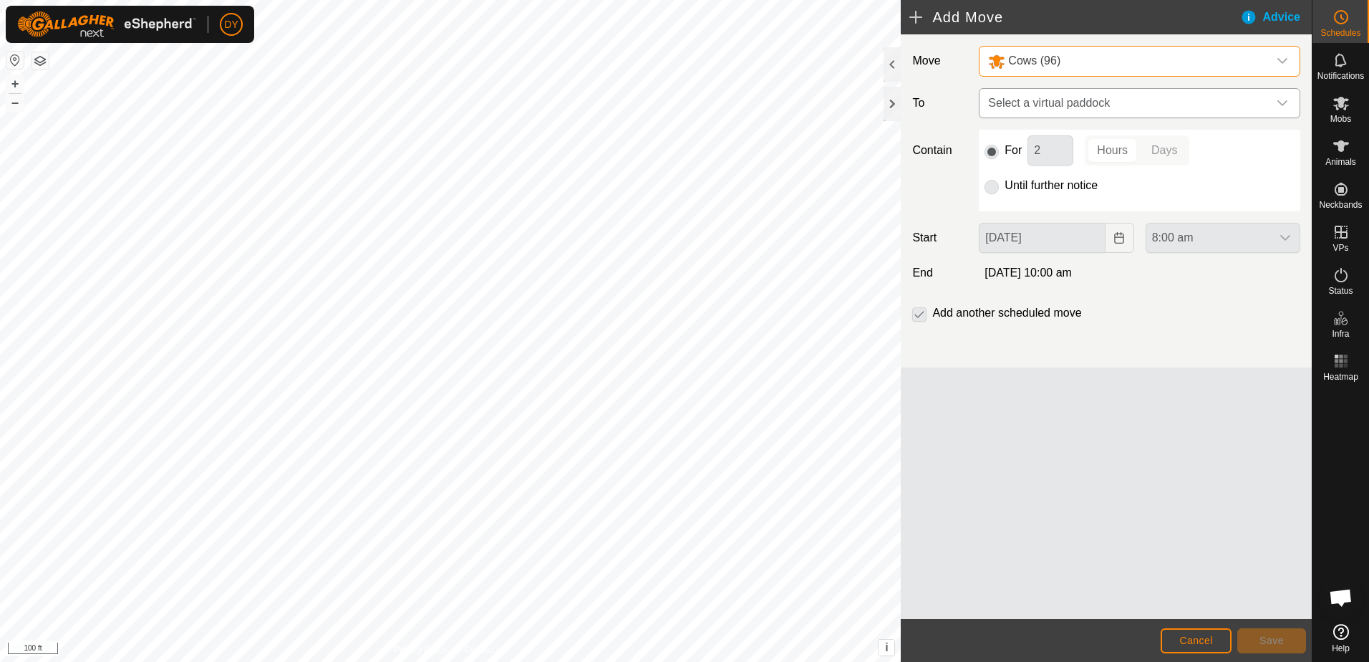
click at [1030, 104] on span "Select a virtual paddock" at bounding box center [1125, 103] width 286 height 29
type input "9.19"
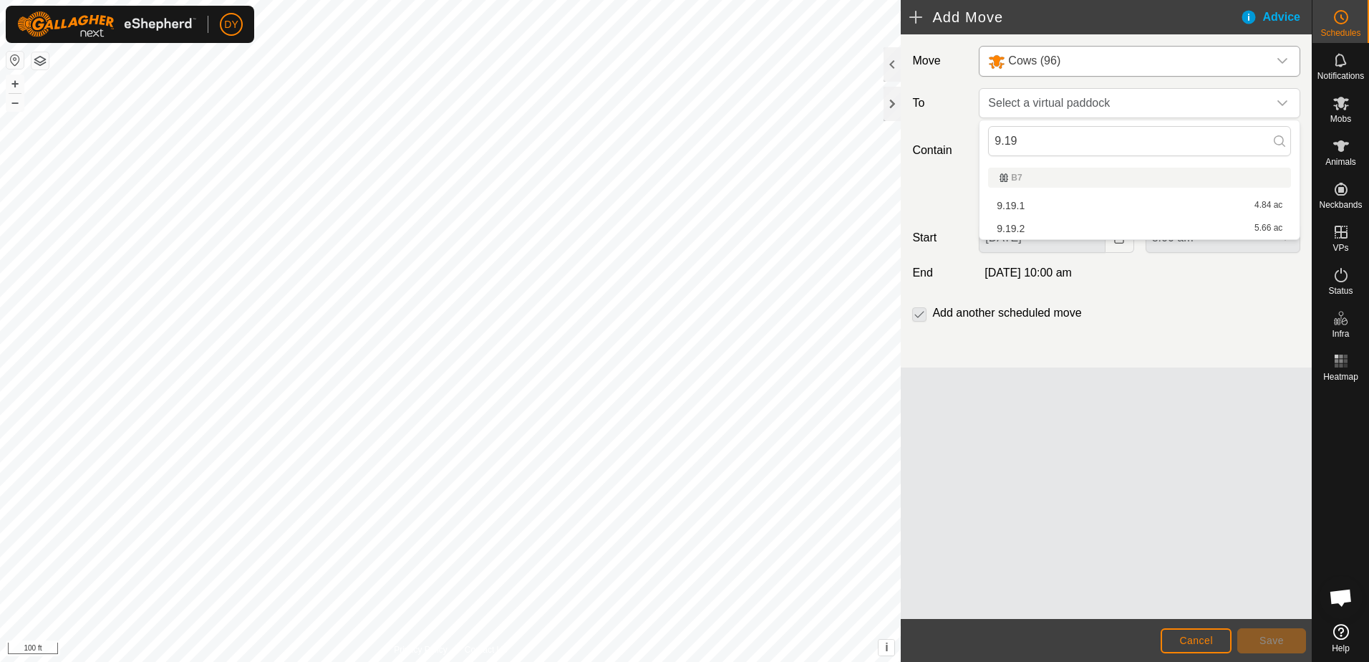
click at [1031, 227] on li "9.19.2 5.66 ac" at bounding box center [1139, 228] width 303 height 21
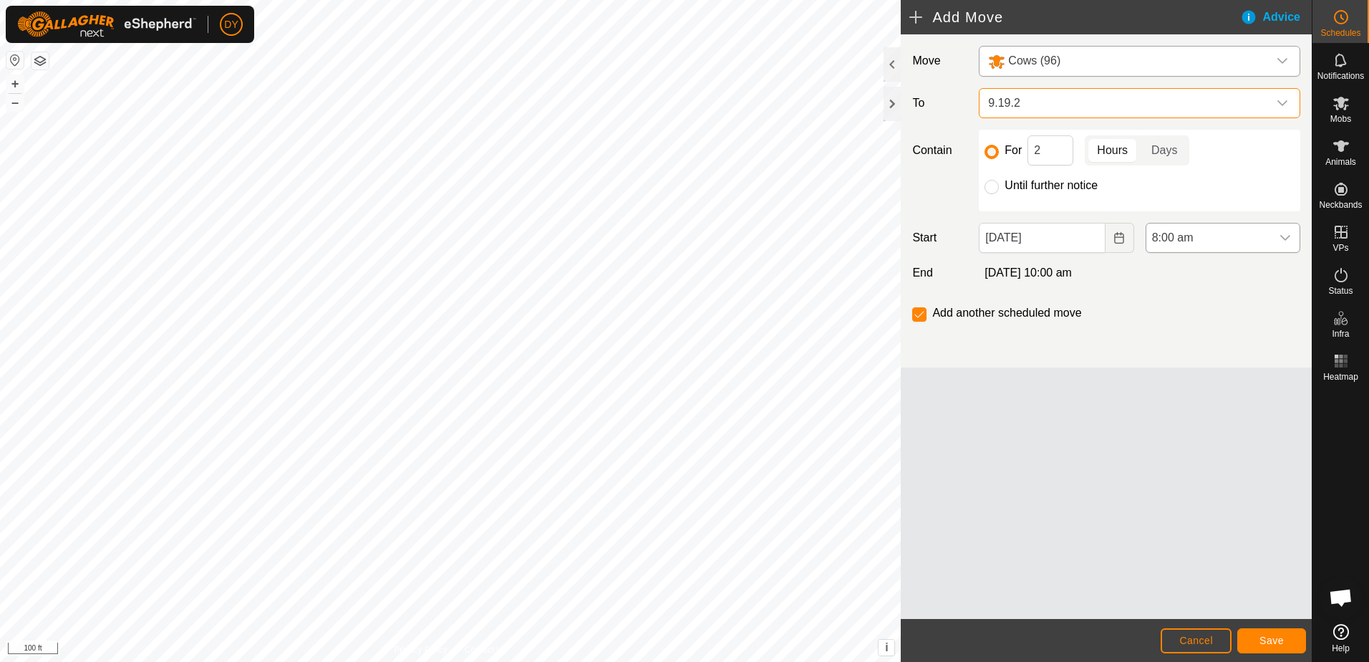
click at [1287, 237] on icon "dropdown trigger" at bounding box center [1284, 237] width 11 height 11
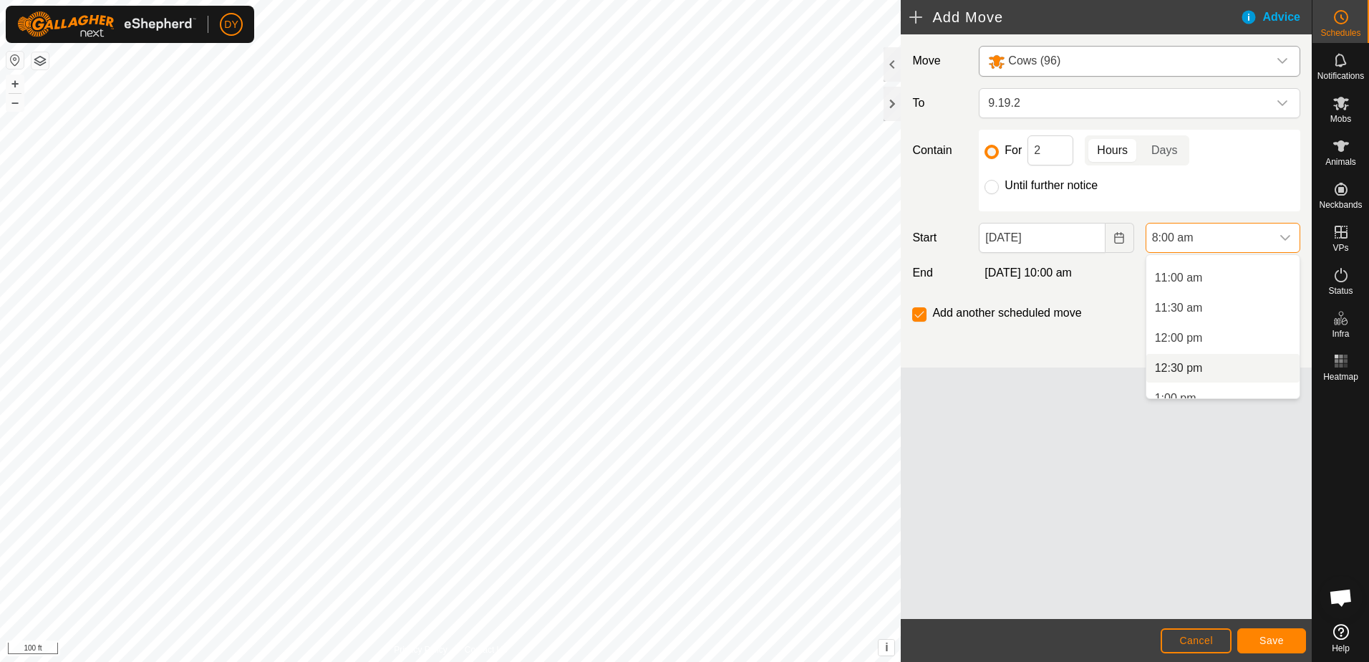
scroll to position [725, 0]
click at [1196, 329] on li "1:00 pm" at bounding box center [1222, 326] width 153 height 29
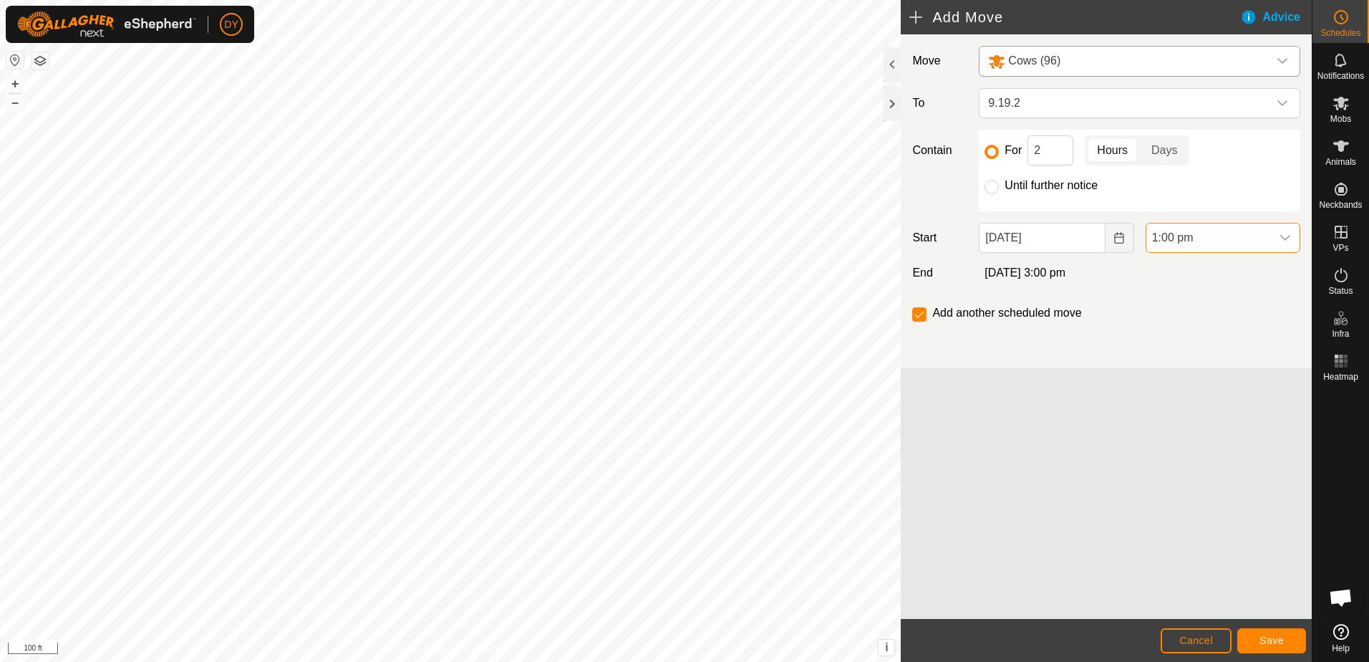
scroll to position [481, 0]
click at [990, 189] on input "Until further notice" at bounding box center [992, 187] width 14 height 14
radio input "true"
checkbox input "false"
click at [1272, 637] on span "Save" at bounding box center [1271, 639] width 24 height 11
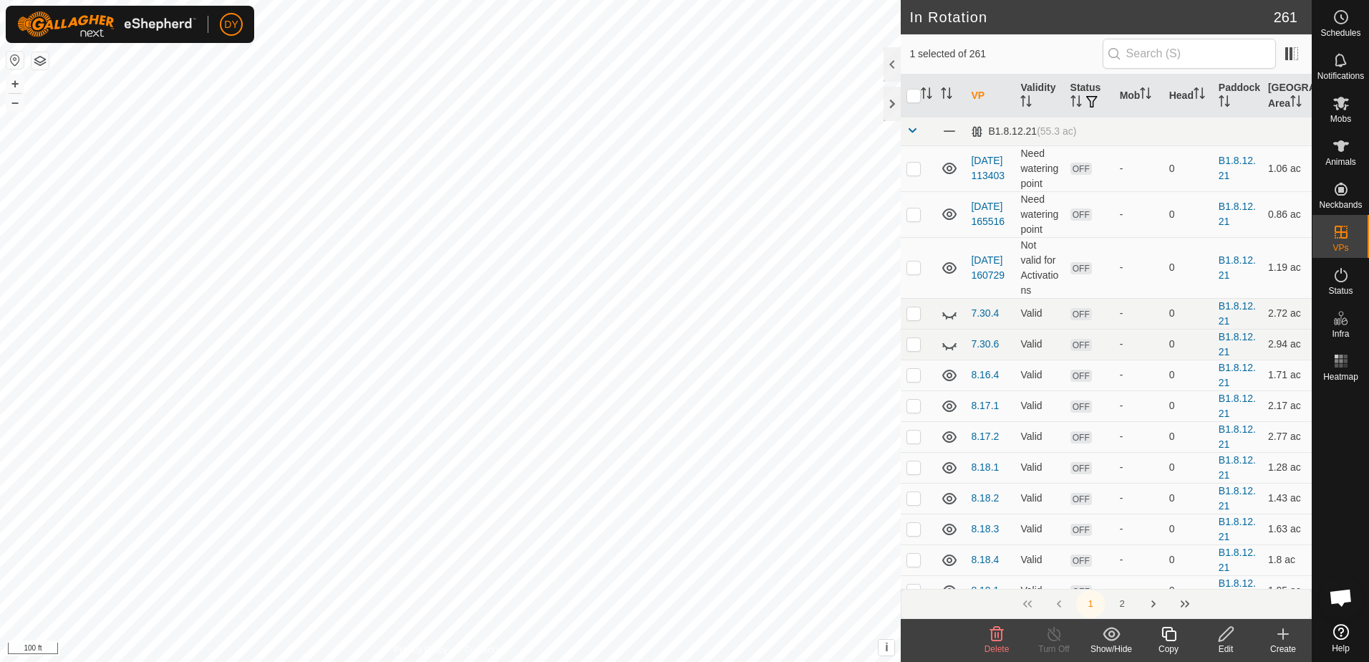
click at [998, 639] on icon at bounding box center [997, 634] width 14 height 14
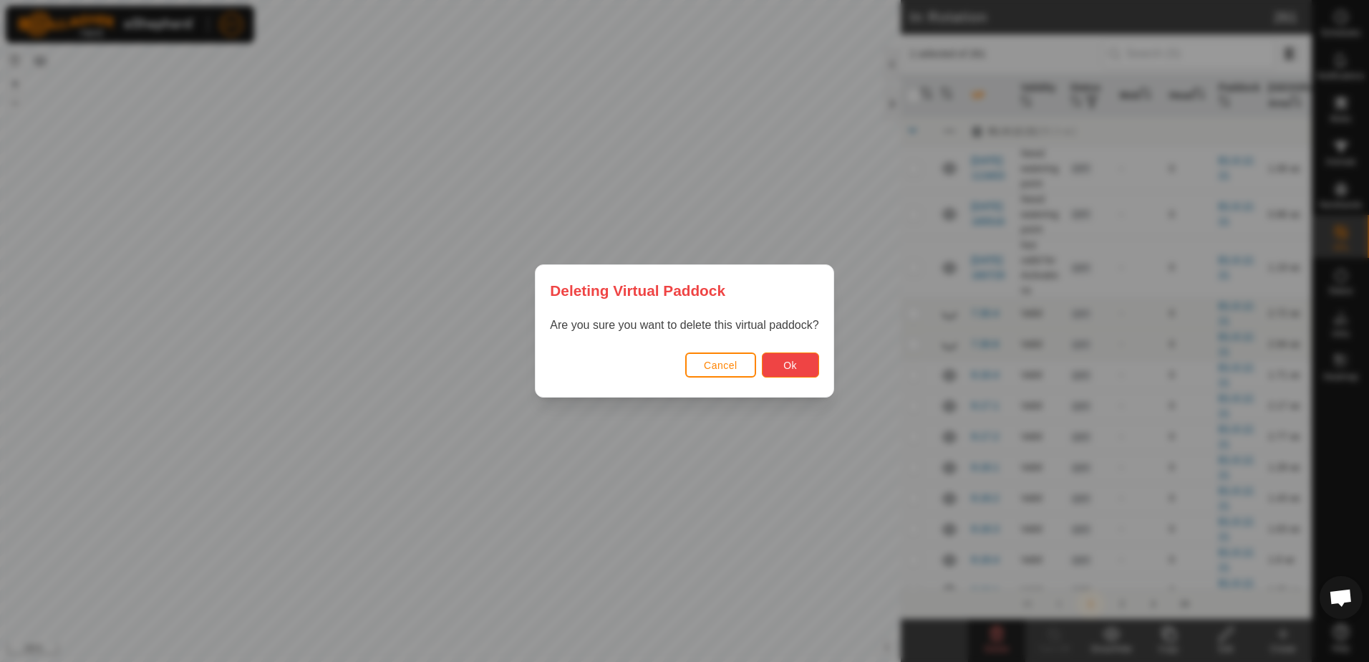
click at [792, 361] on span "Ok" at bounding box center [790, 364] width 14 height 11
